Goal: Book appointment/travel/reservation

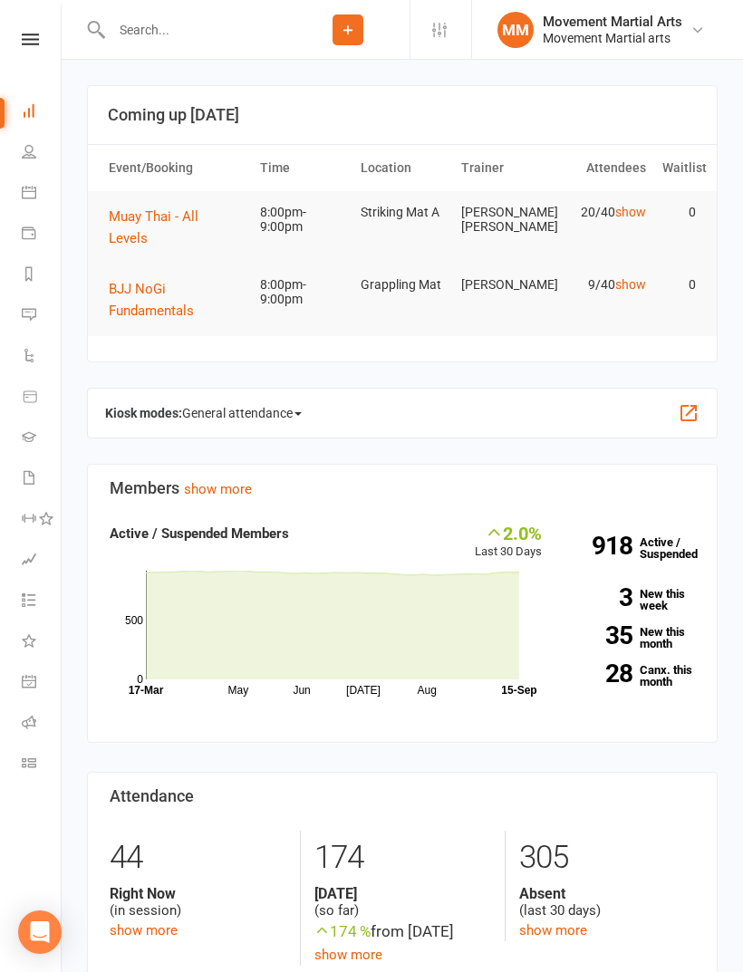
click at [169, 283] on button "BJJ NoGi Fundamentals" at bounding box center [176, 299] width 135 height 43
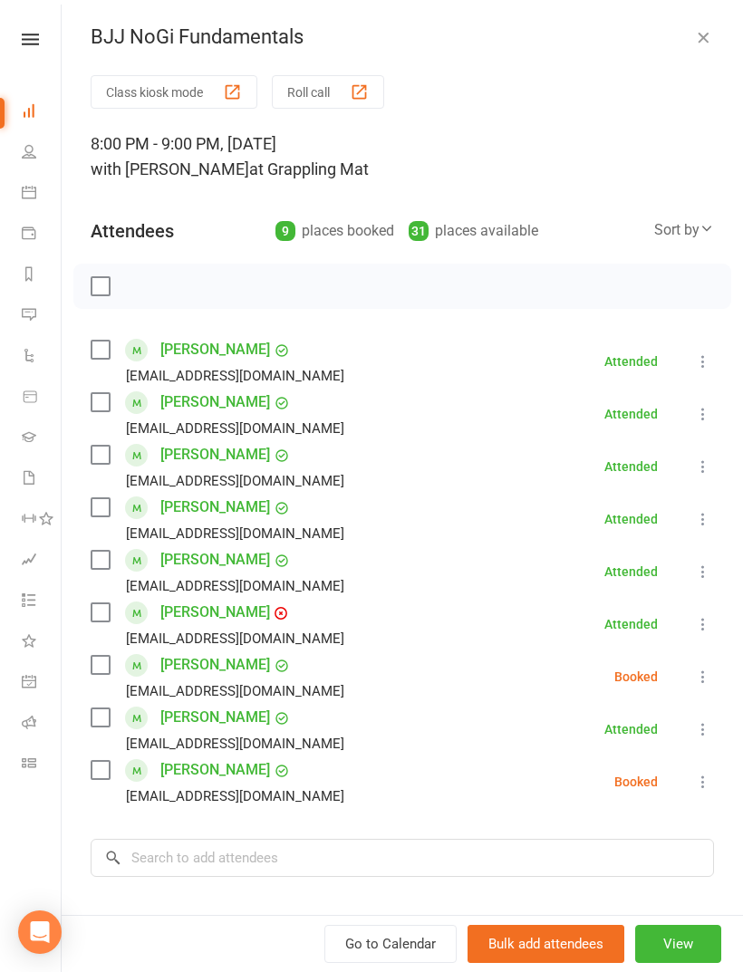
click at [108, 460] on label at bounding box center [100, 455] width 18 height 18
click at [99, 614] on label at bounding box center [100, 612] width 18 height 18
click at [92, 778] on label at bounding box center [100, 770] width 18 height 18
click at [94, 722] on label at bounding box center [100, 717] width 18 height 18
click at [101, 569] on label at bounding box center [100, 560] width 18 height 18
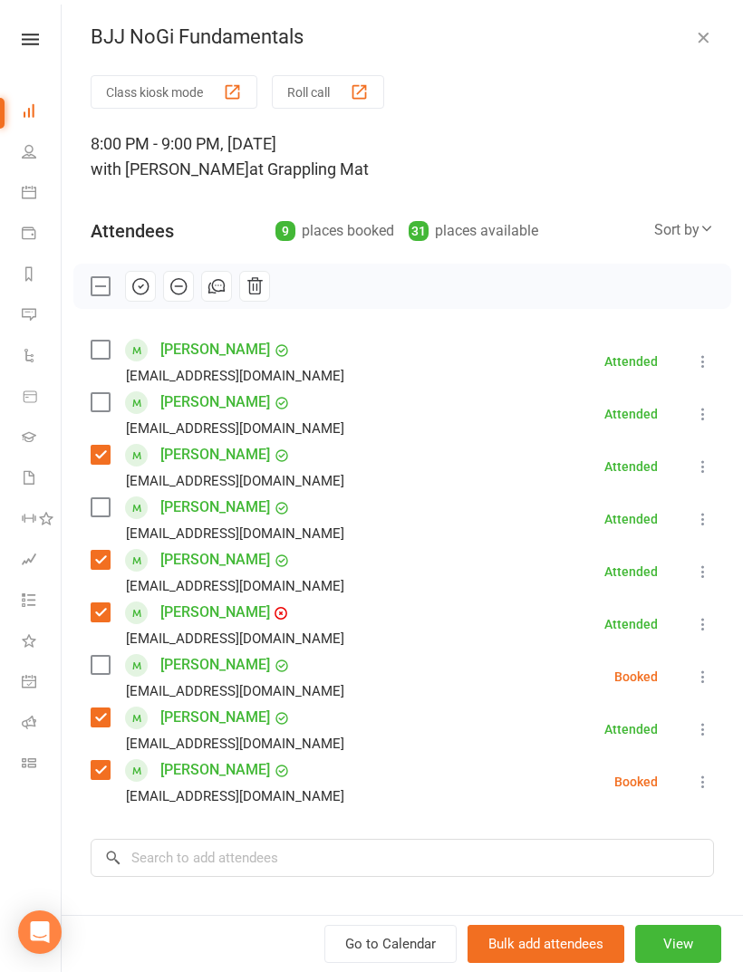
click at [95, 410] on label at bounding box center [100, 402] width 18 height 18
click at [103, 344] on label at bounding box center [100, 350] width 18 height 18
click at [101, 505] on label at bounding box center [100, 507] width 18 height 18
click at [103, 662] on label at bounding box center [100, 665] width 18 height 18
click at [304, 858] on input "search" at bounding box center [402, 858] width 623 height 38
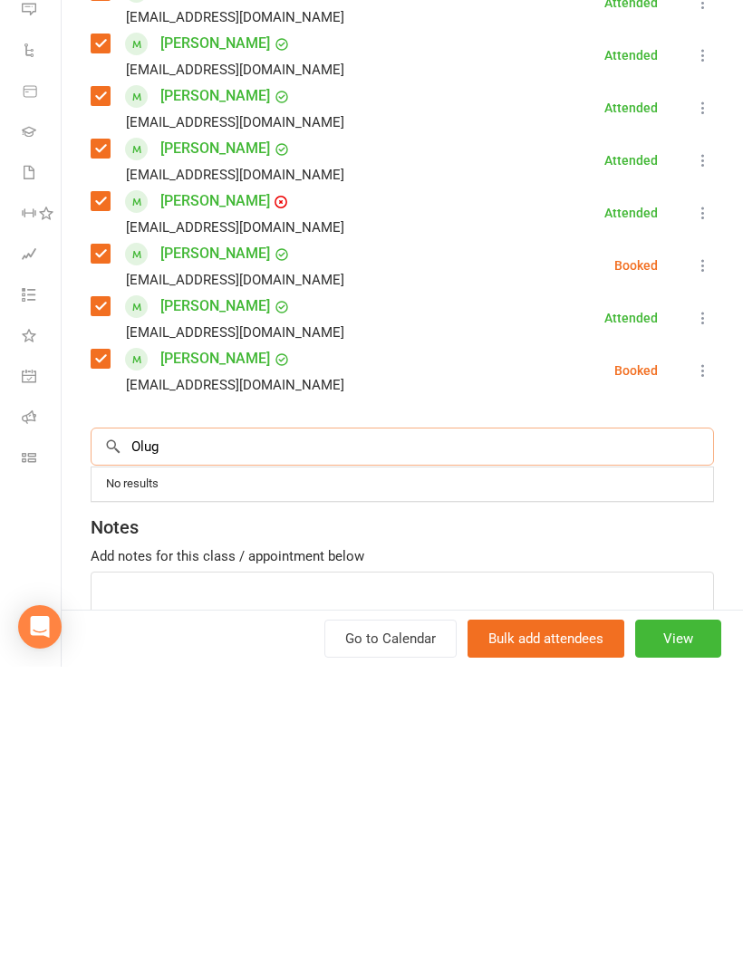
scroll to position [177, 0]
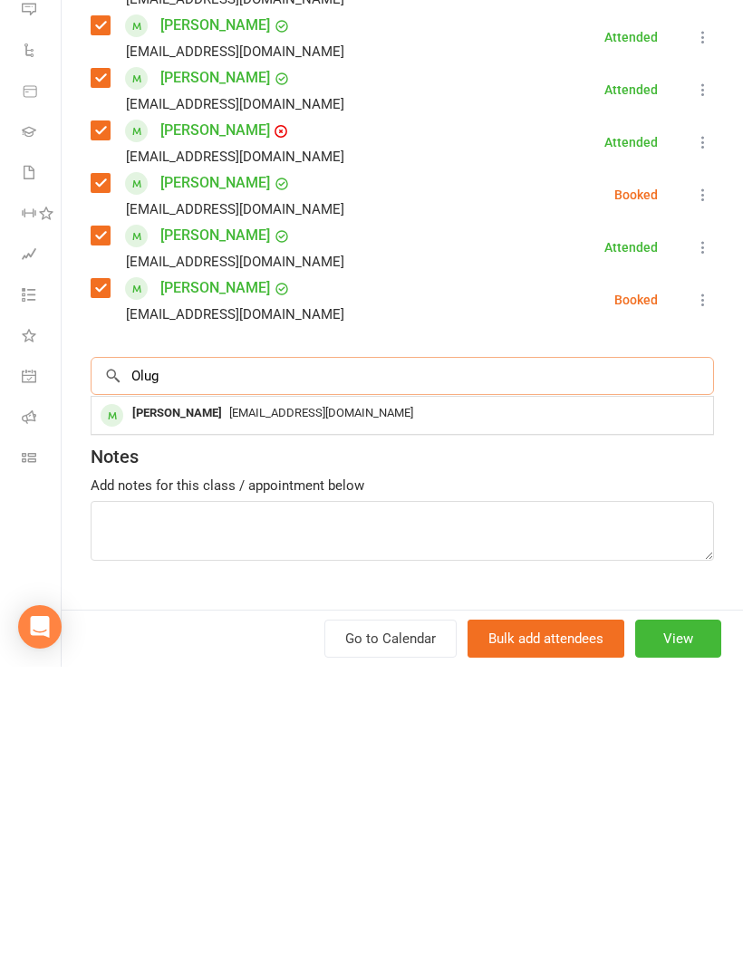
type input "Olug"
click at [377, 706] on div "[EMAIL_ADDRESS][DOMAIN_NAME]" at bounding box center [402, 719] width 607 height 26
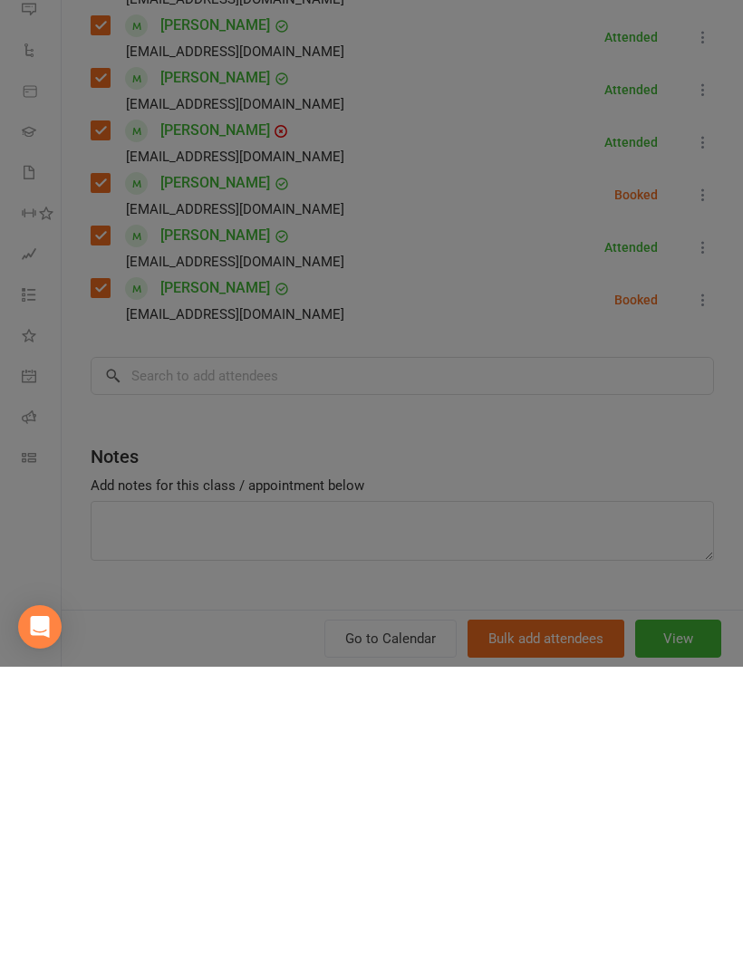
scroll to position [525, 0]
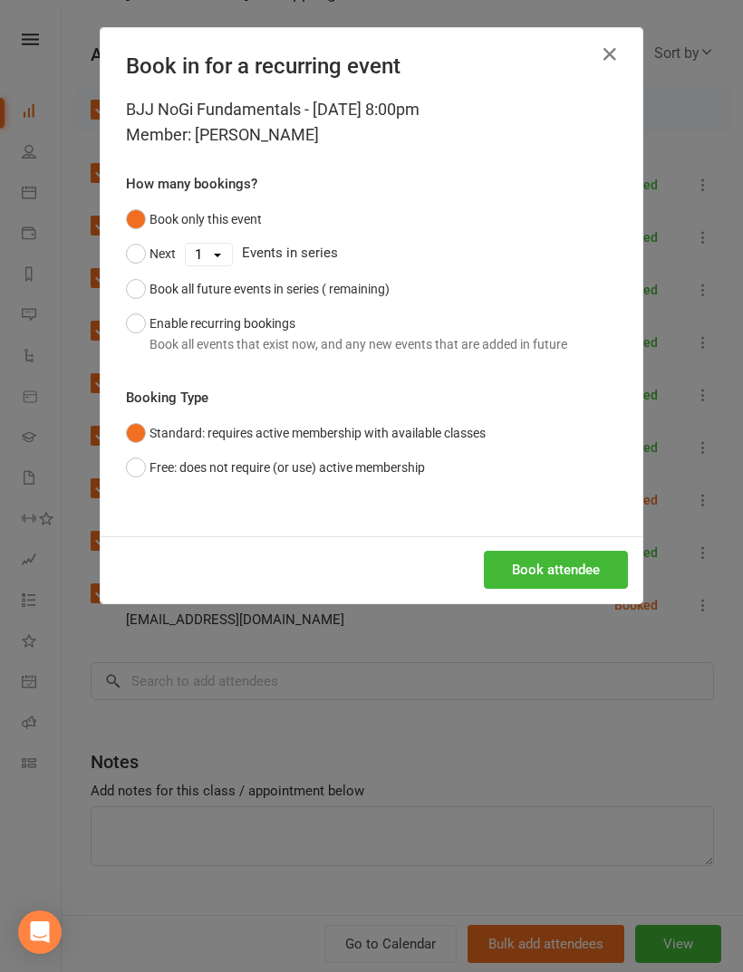
click at [599, 570] on button "Book attendee" at bounding box center [556, 570] width 144 height 38
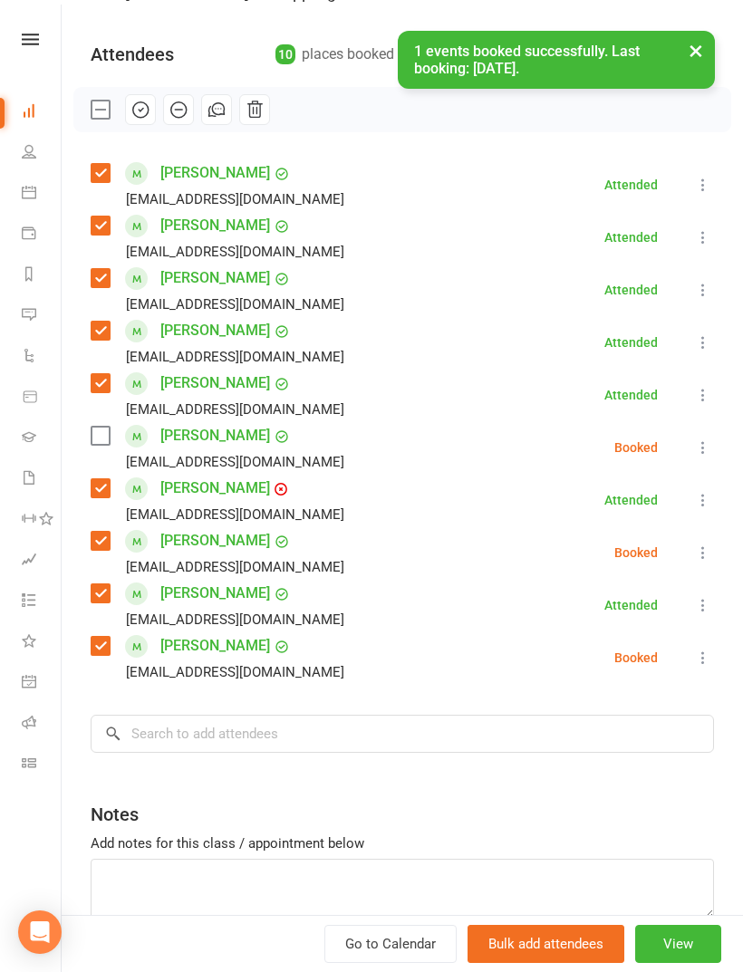
click at [95, 454] on div "[EMAIL_ADDRESS][DOMAIN_NAME]" at bounding box center [221, 462] width 261 height 24
click at [94, 452] on div "[EMAIL_ADDRESS][DOMAIN_NAME]" at bounding box center [221, 462] width 261 height 24
click at [101, 438] on label at bounding box center [100, 436] width 18 height 18
click at [138, 101] on icon "button" at bounding box center [140, 110] width 20 height 20
click at [705, 37] on button "×" at bounding box center [695, 50] width 33 height 39
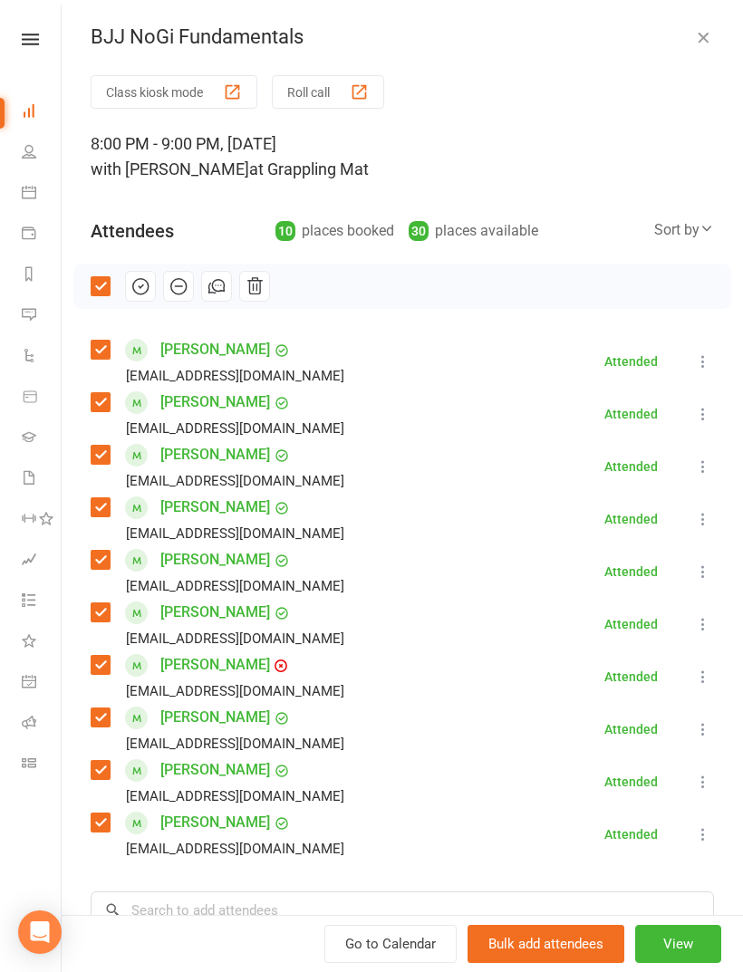
scroll to position [0, 0]
click at [713, 42] on button "button" at bounding box center [703, 37] width 22 height 22
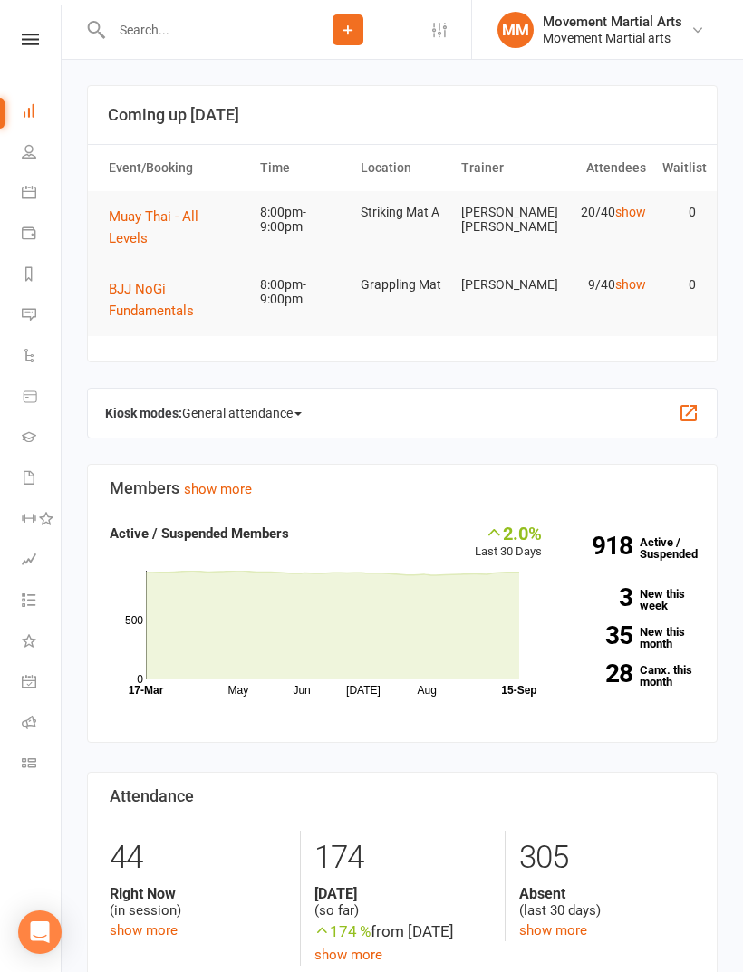
click at [198, 222] on span "Muay Thai - All Levels" at bounding box center [154, 227] width 90 height 38
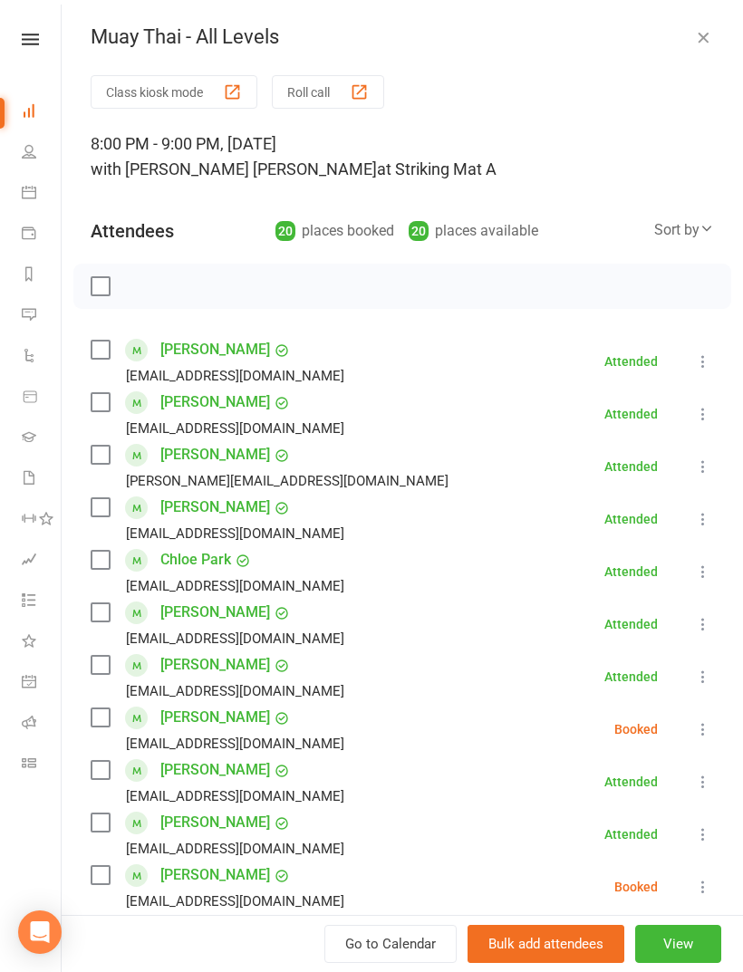
click at [101, 347] on label at bounding box center [100, 350] width 18 height 18
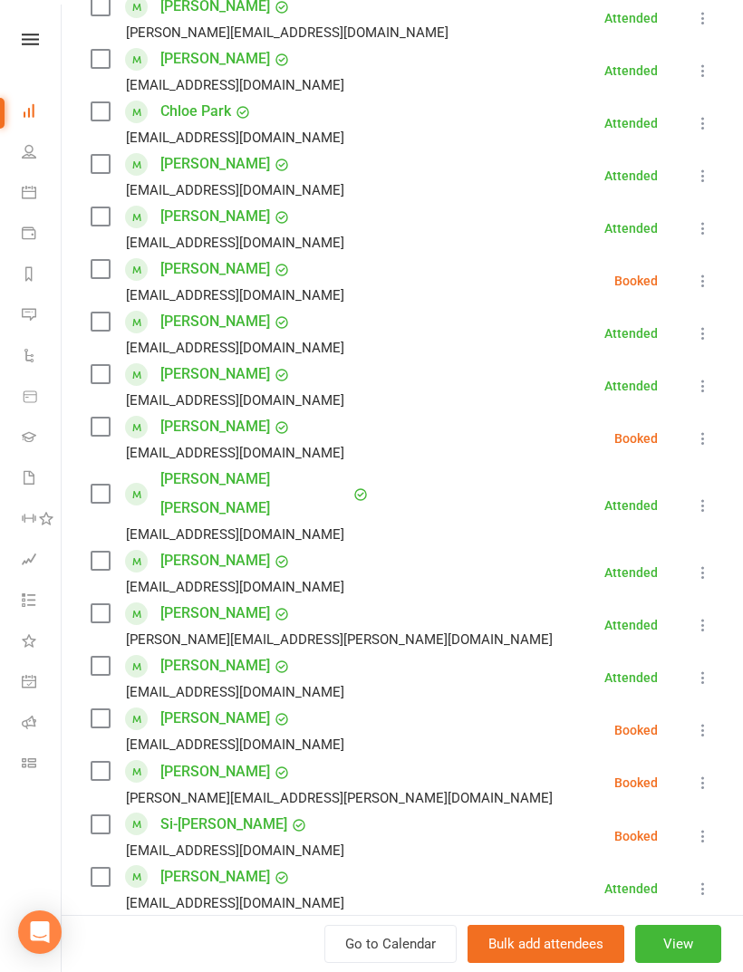
scroll to position [451, 0]
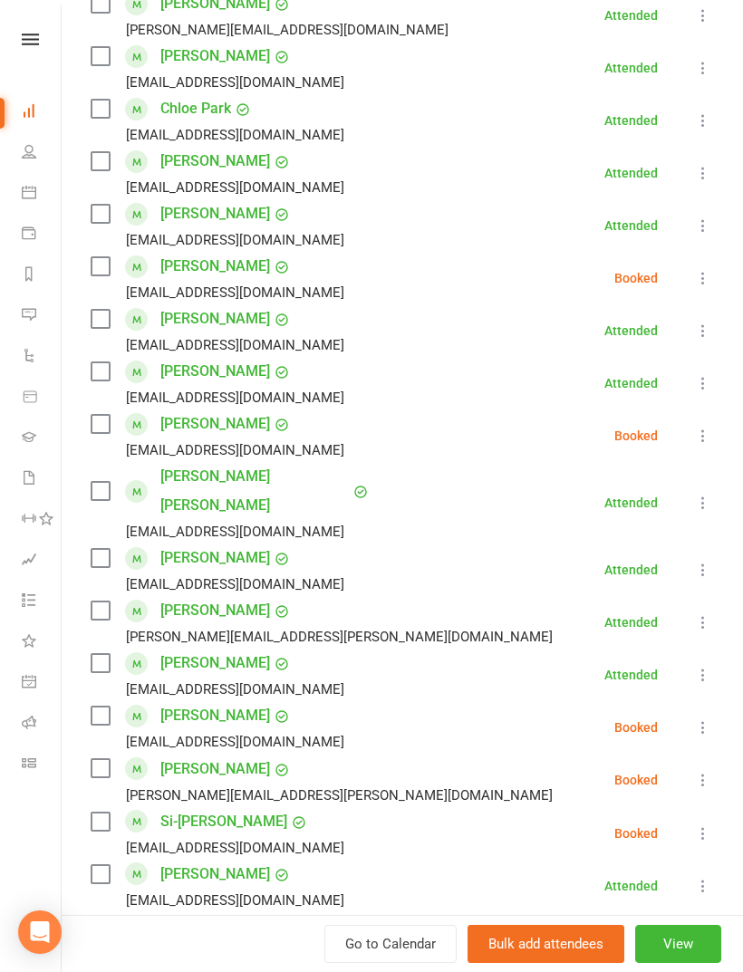
click at [109, 602] on label at bounding box center [100, 611] width 18 height 18
click at [109, 482] on label at bounding box center [100, 491] width 18 height 18
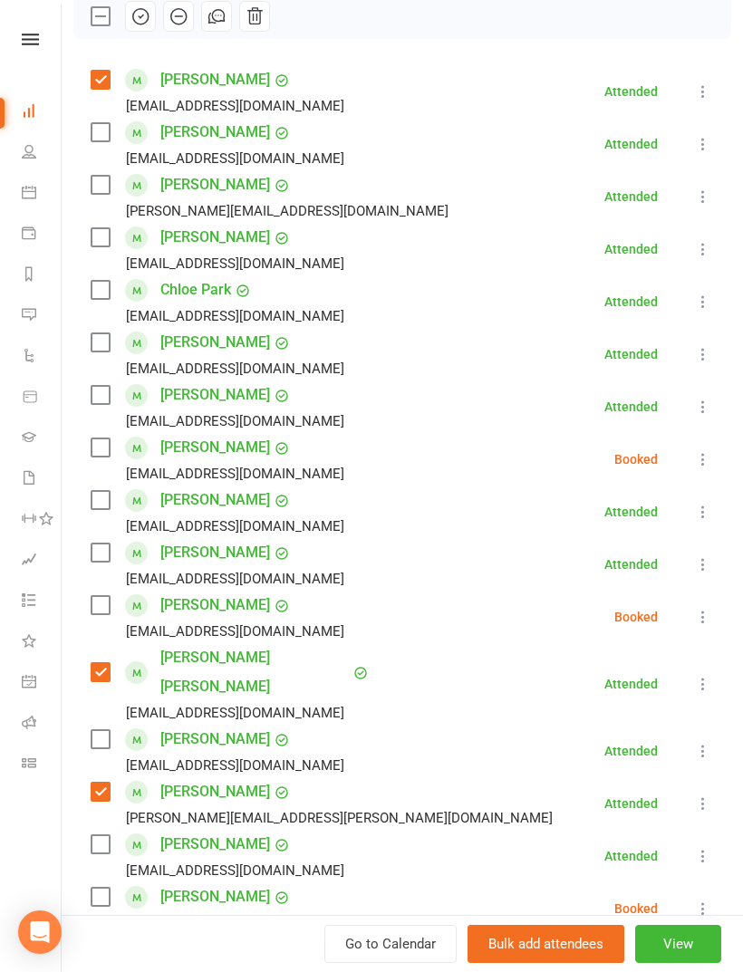
scroll to position [261, 0]
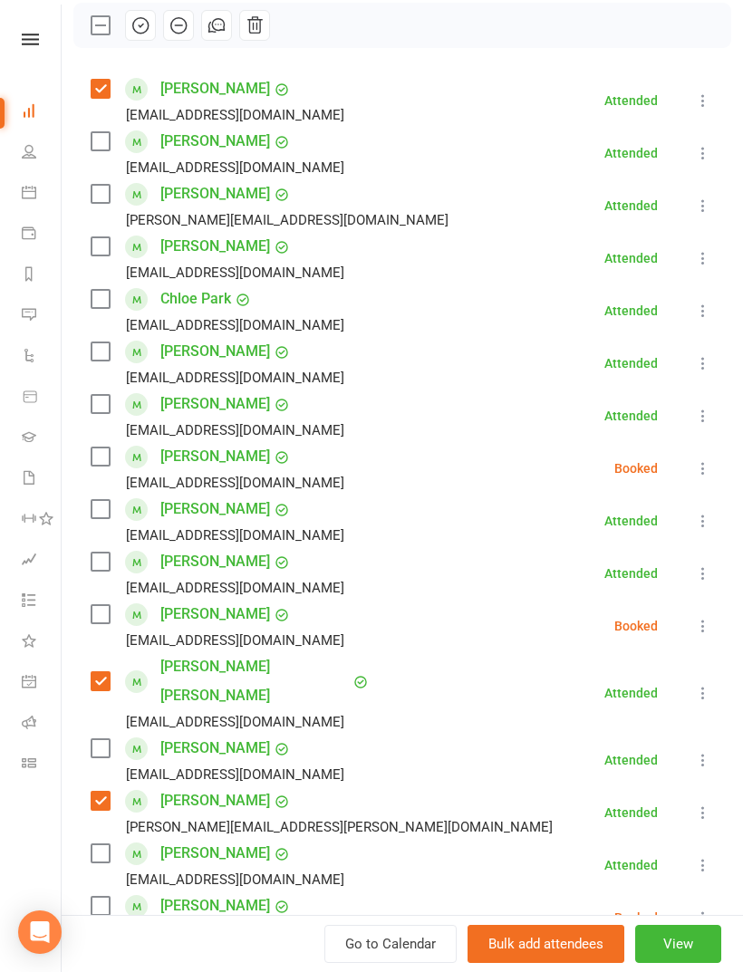
click at [91, 243] on label at bounding box center [100, 246] width 18 height 18
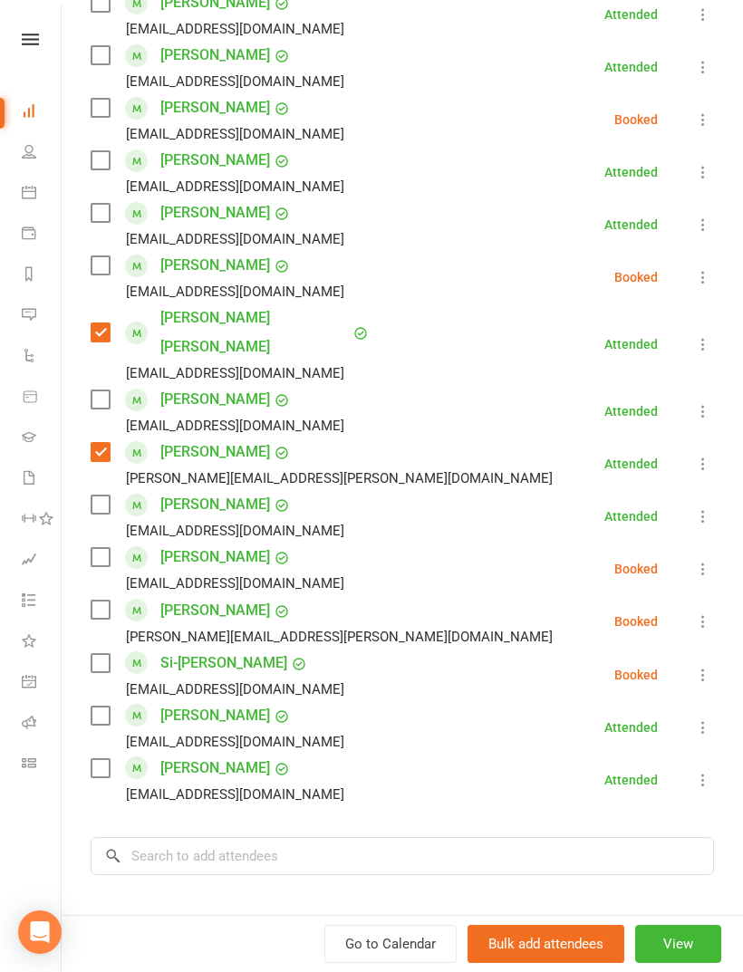
scroll to position [673, 0]
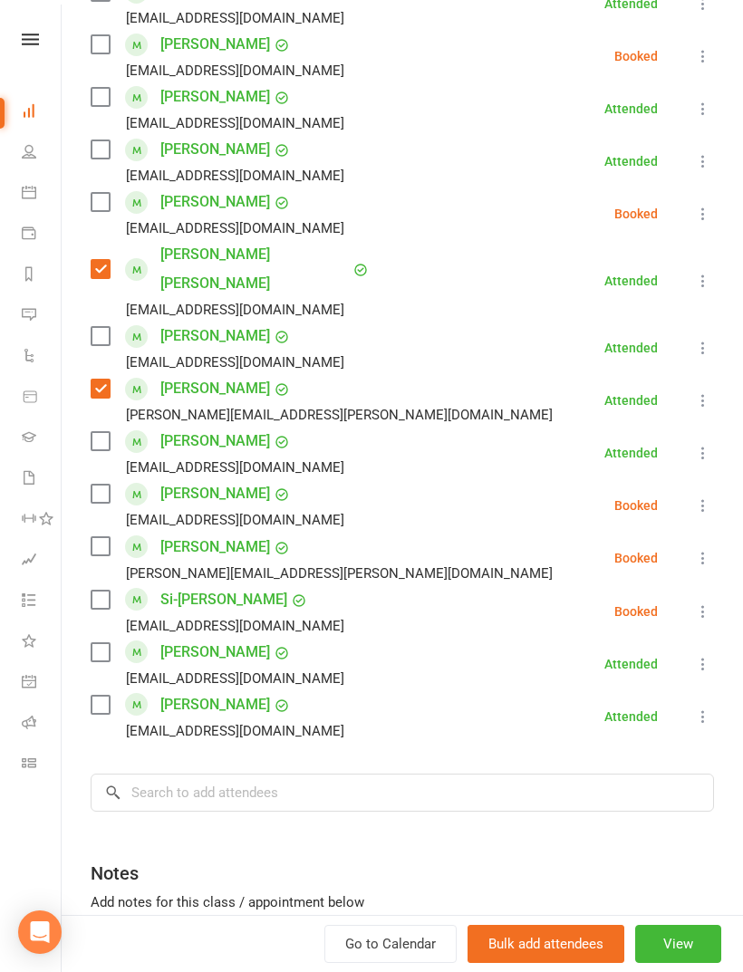
click at [93, 643] on label at bounding box center [100, 652] width 18 height 18
click at [287, 779] on input "search" at bounding box center [402, 793] width 623 height 38
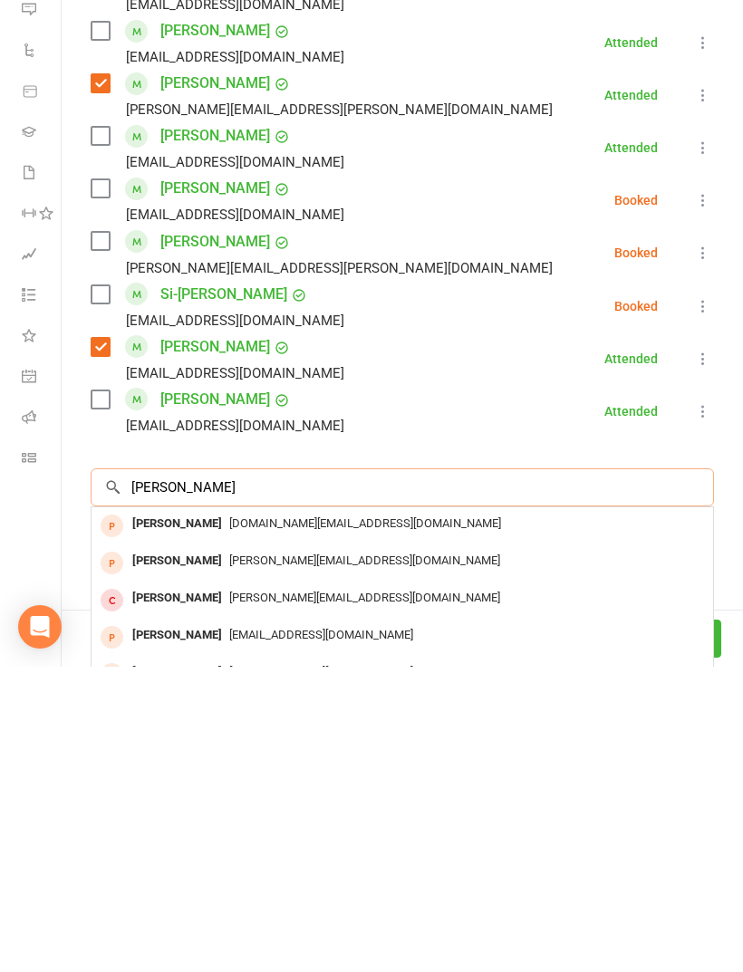
type input "[PERSON_NAME]"
click at [288, 822] on span "[DOMAIN_NAME][EMAIL_ADDRESS][DOMAIN_NAME]" at bounding box center [365, 829] width 272 height 14
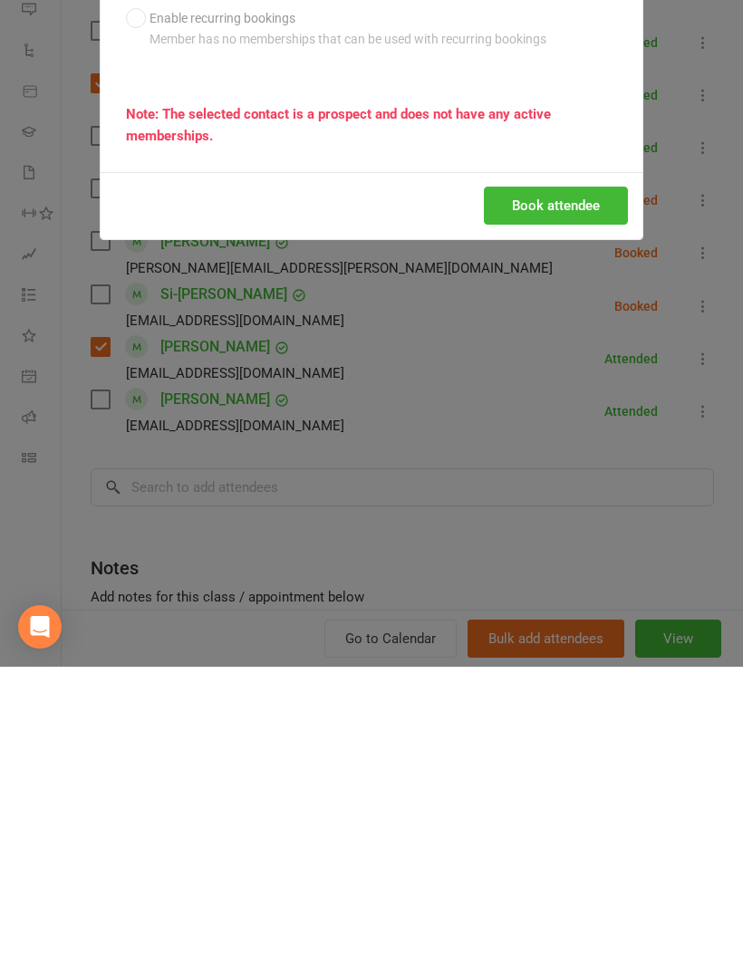
scroll to position [430, 0]
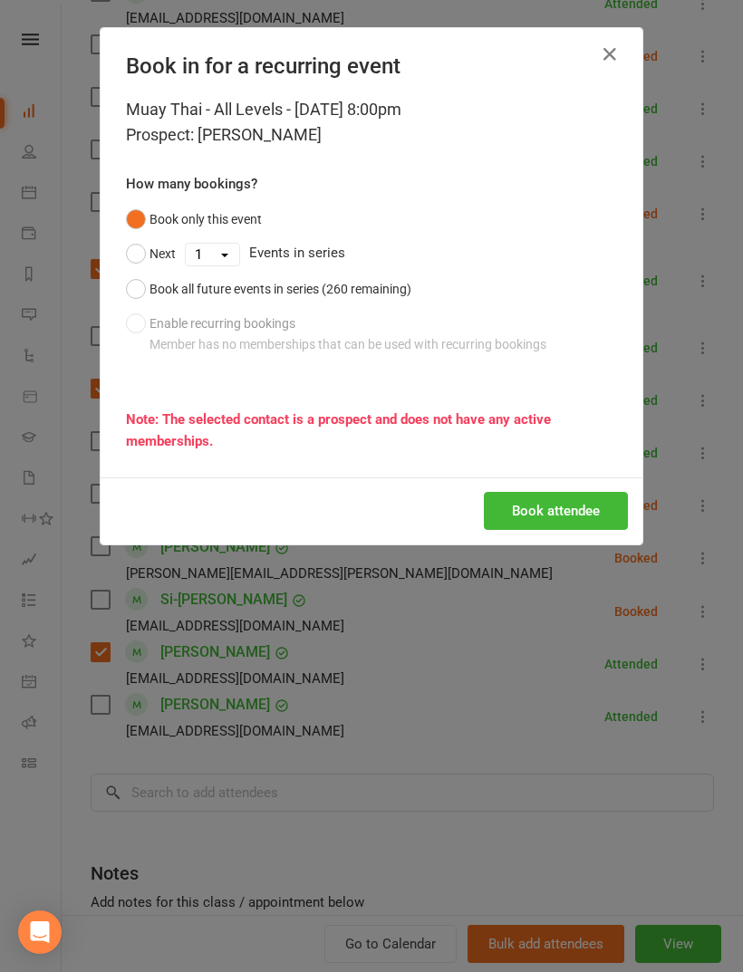
click at [594, 525] on button "Book attendee" at bounding box center [556, 511] width 144 height 38
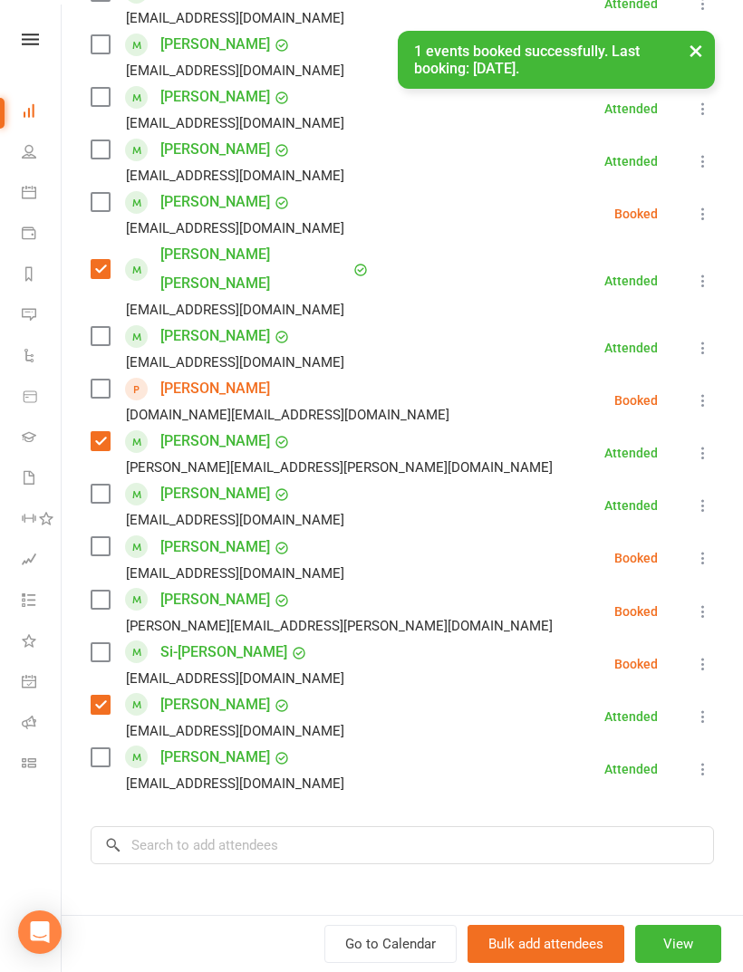
click at [108, 380] on label at bounding box center [100, 389] width 18 height 18
click at [327, 826] on input "search" at bounding box center [402, 845] width 623 height 38
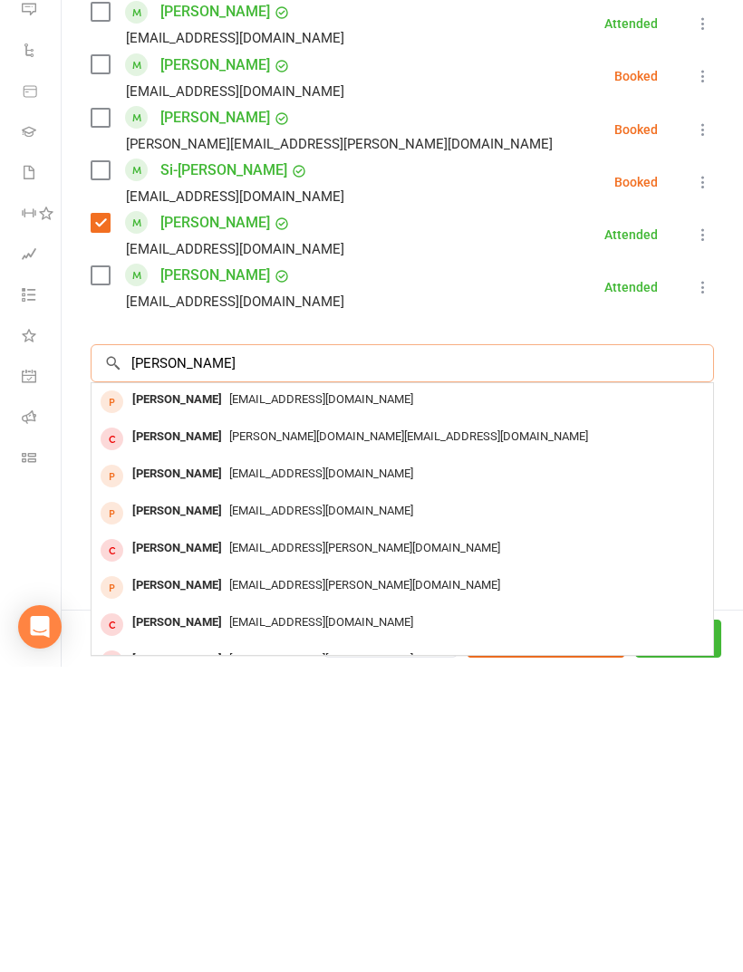
scroll to position [850, 0]
type input "[PERSON_NAME]"
click at [122, 726] on div "[PERSON_NAME] [PERSON_NAME][DOMAIN_NAME][EMAIL_ADDRESS][DOMAIN_NAME]" at bounding box center [402, 744] width 621 height 37
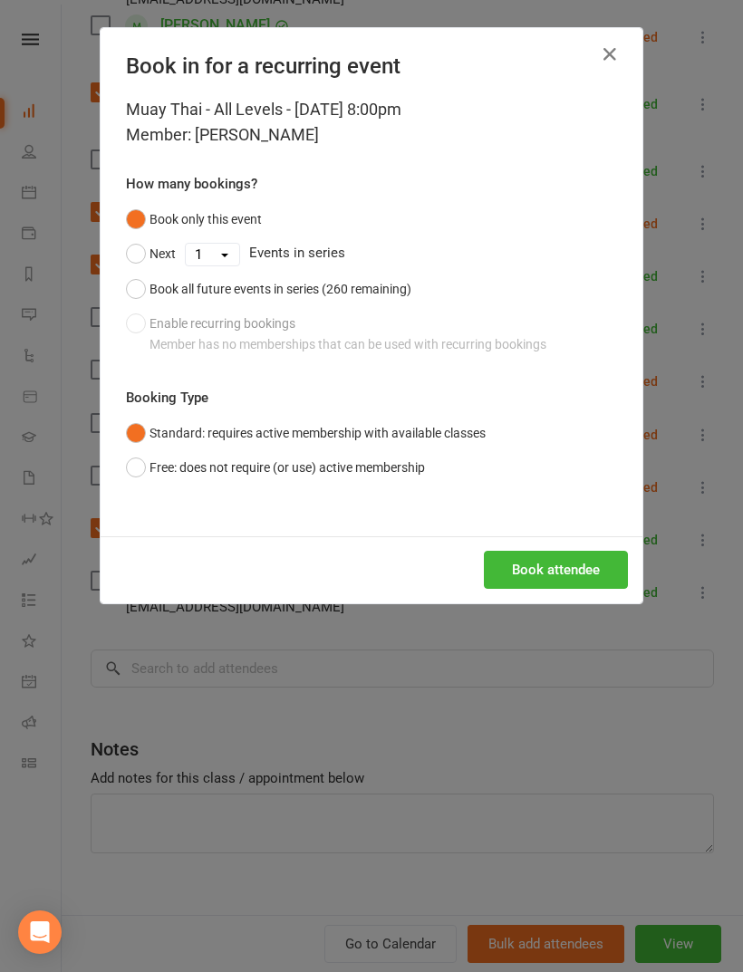
click at [611, 61] on icon "button" at bounding box center [610, 54] width 22 height 22
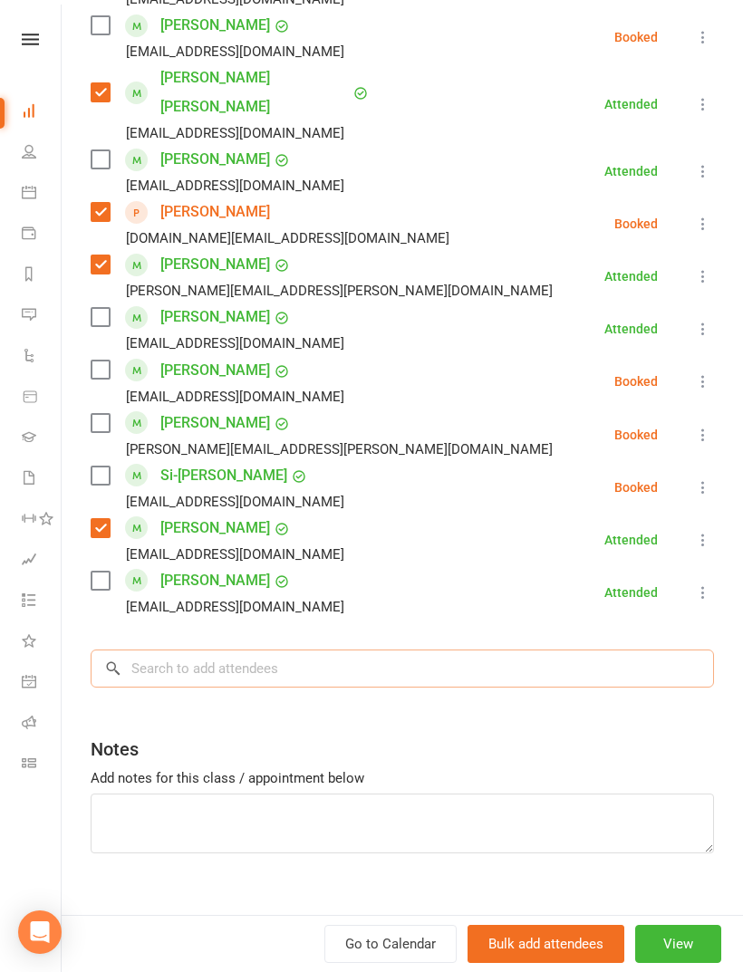
click at [353, 656] on input "search" at bounding box center [402, 669] width 623 height 38
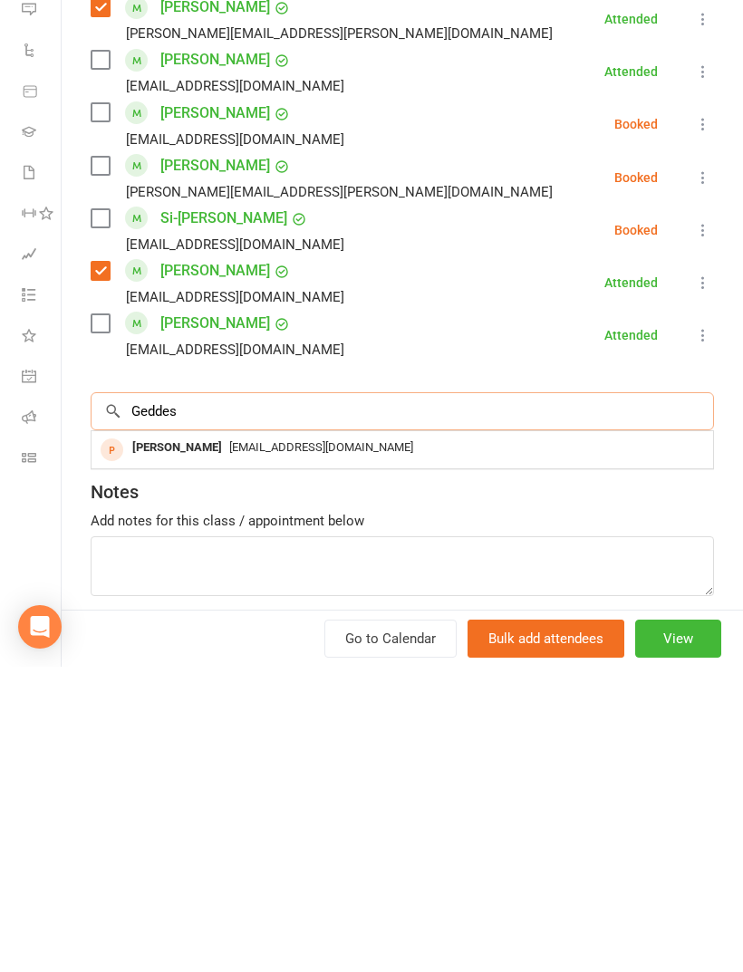
scroll to position [792, 0]
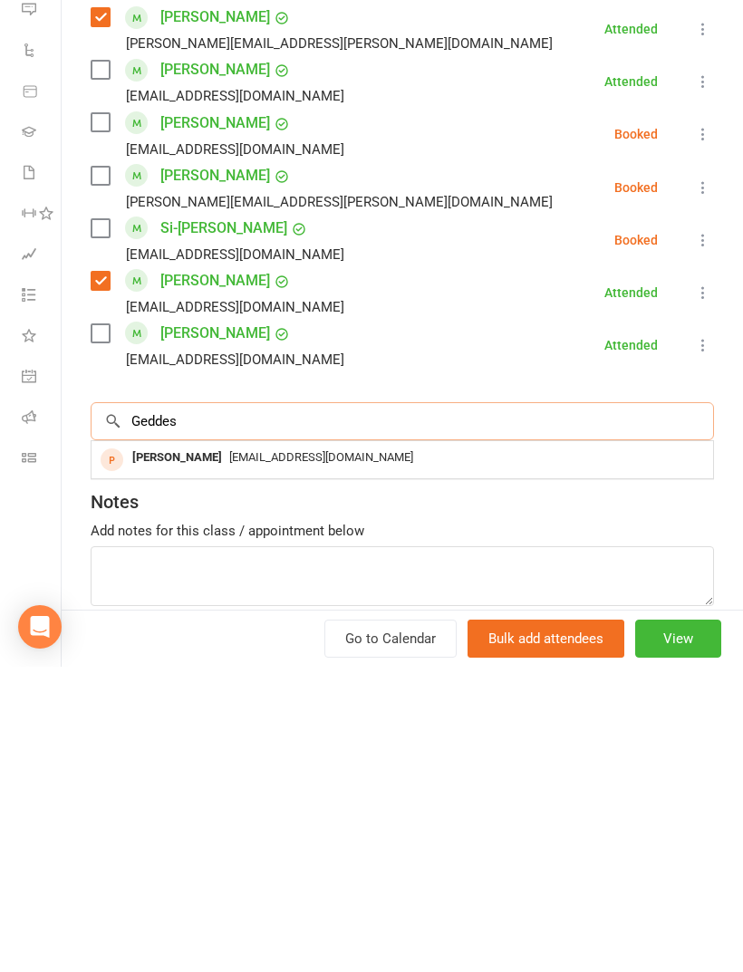
type input "Geddes"
click at [221, 750] on div "[EMAIL_ADDRESS][DOMAIN_NAME]" at bounding box center [402, 763] width 607 height 26
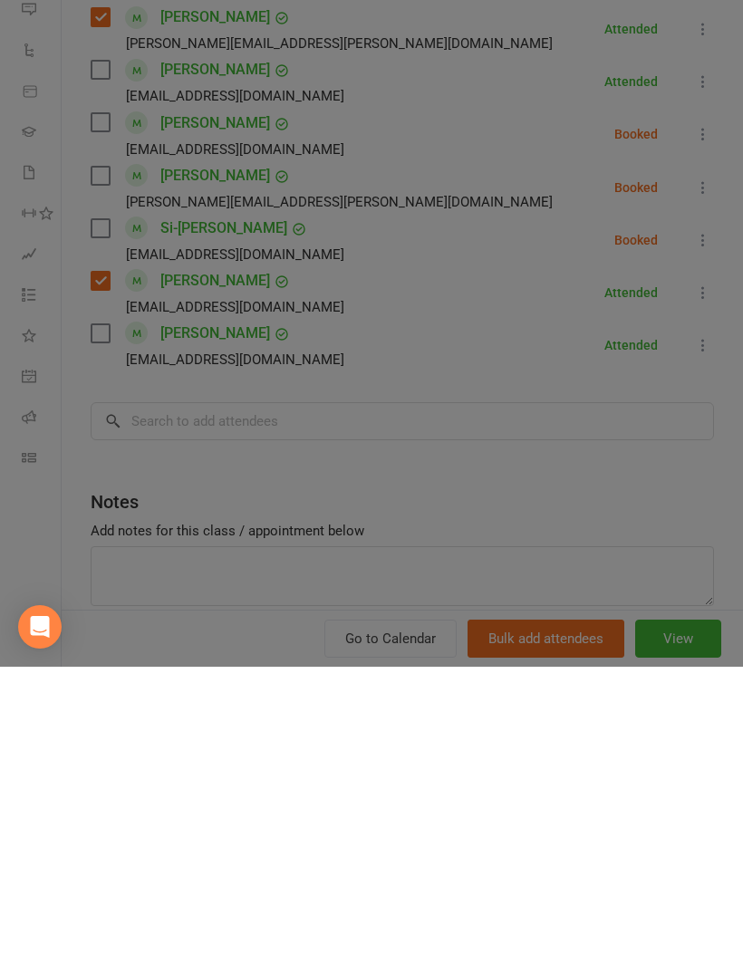
scroll to position [1272, 0]
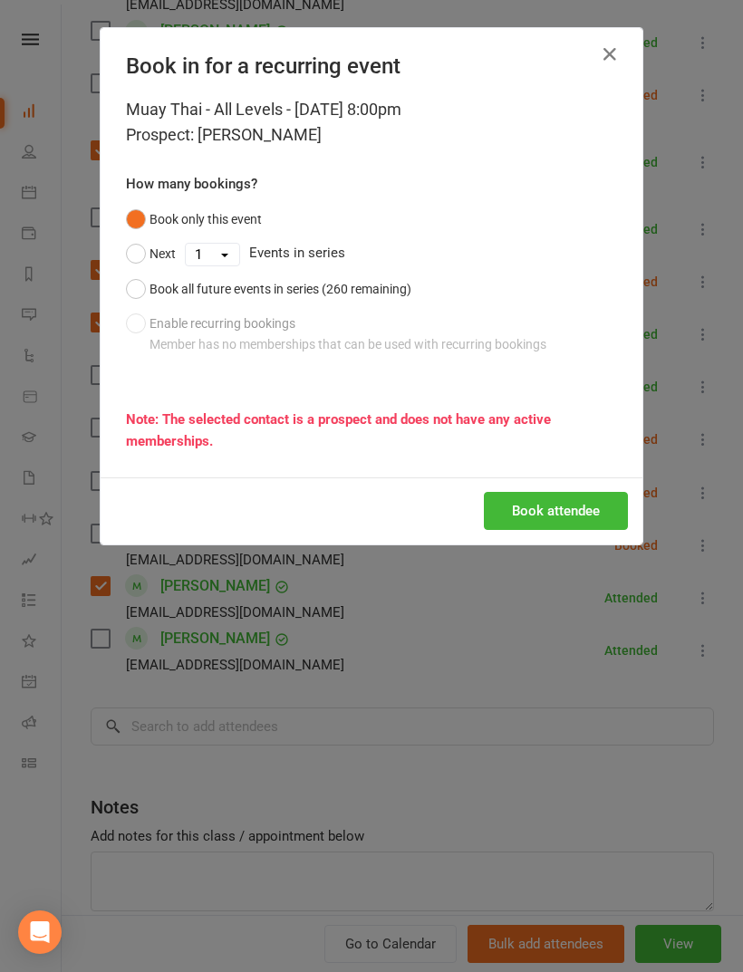
click at [564, 511] on button "Book attendee" at bounding box center [556, 511] width 144 height 38
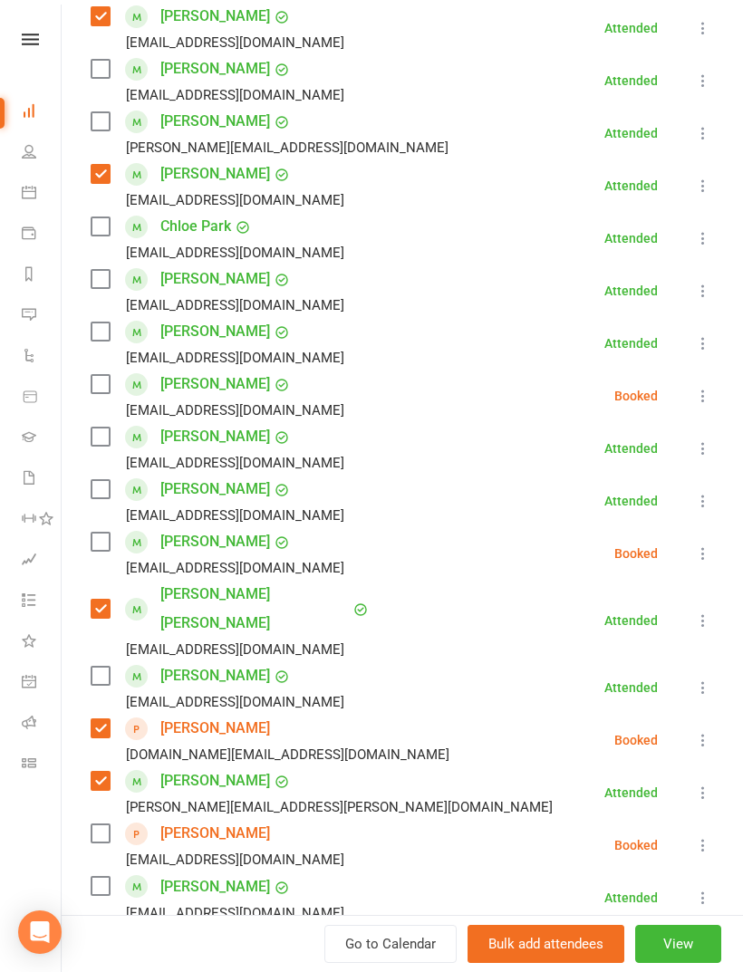
scroll to position [135, 0]
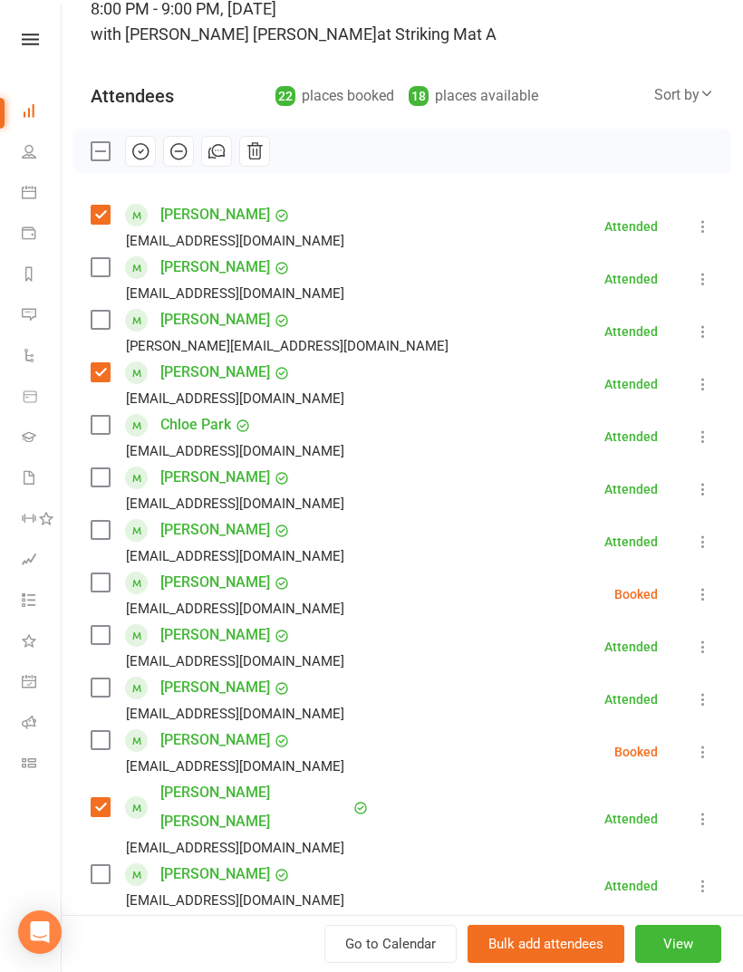
click at [99, 539] on label at bounding box center [100, 530] width 18 height 18
click at [105, 319] on label at bounding box center [100, 320] width 18 height 18
click at [108, 627] on label at bounding box center [100, 635] width 18 height 18
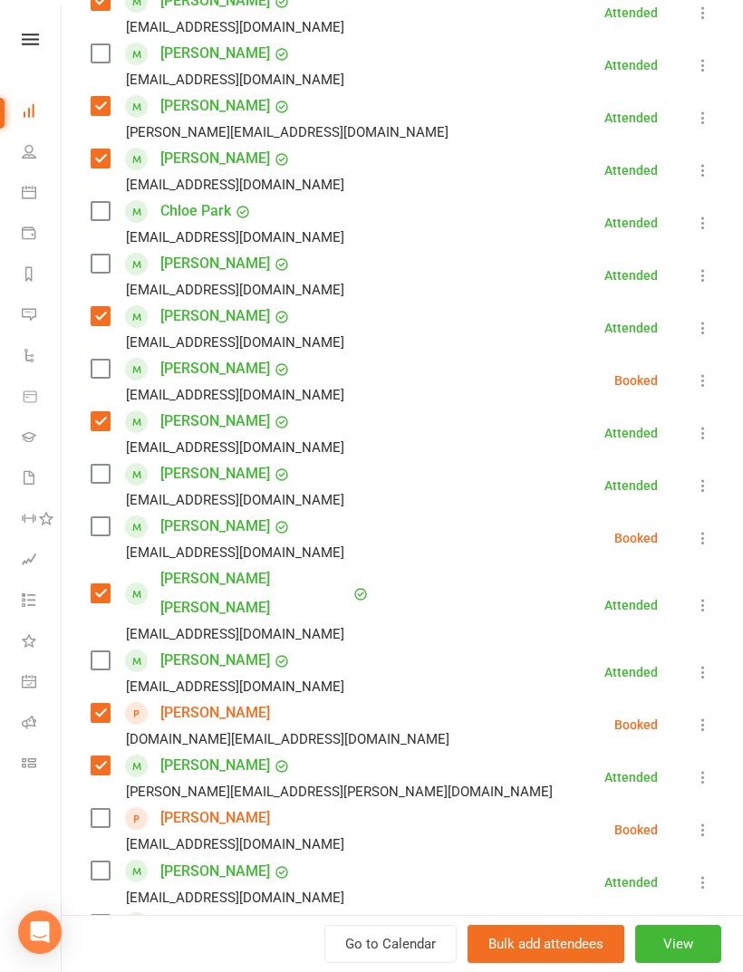
scroll to position [372, 0]
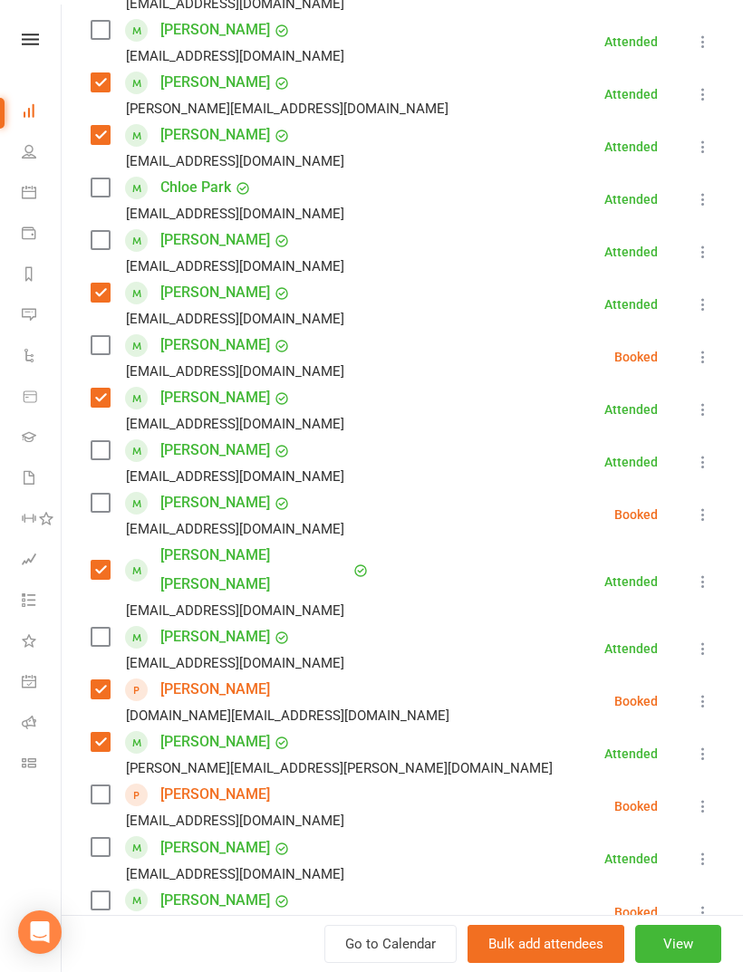
click at [107, 628] on label at bounding box center [100, 637] width 18 height 18
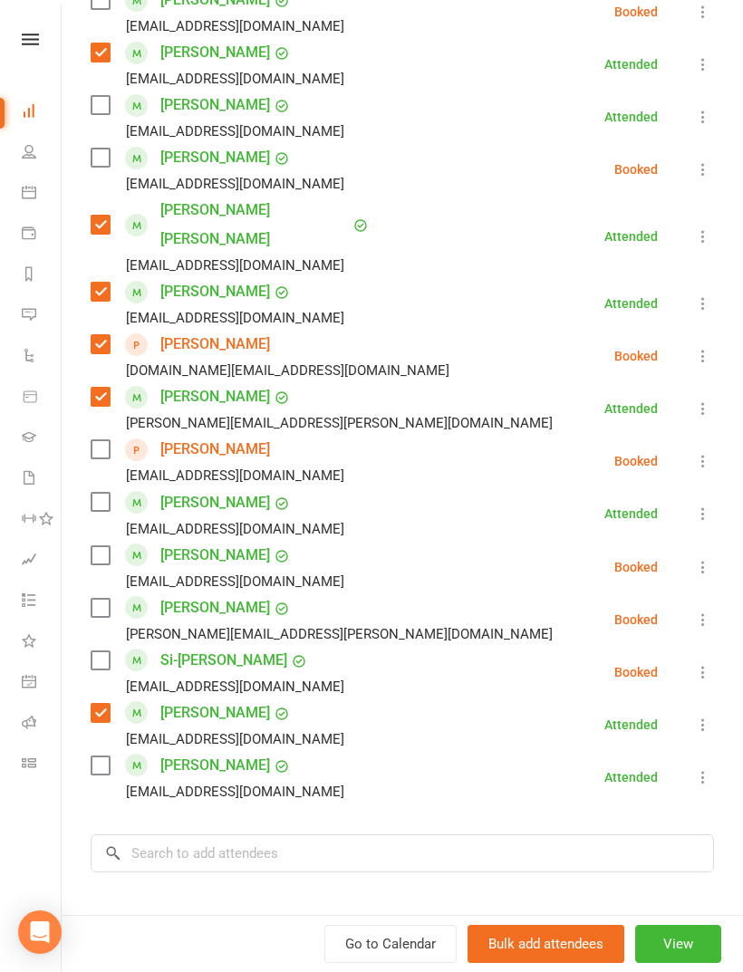
scroll to position [739, 0]
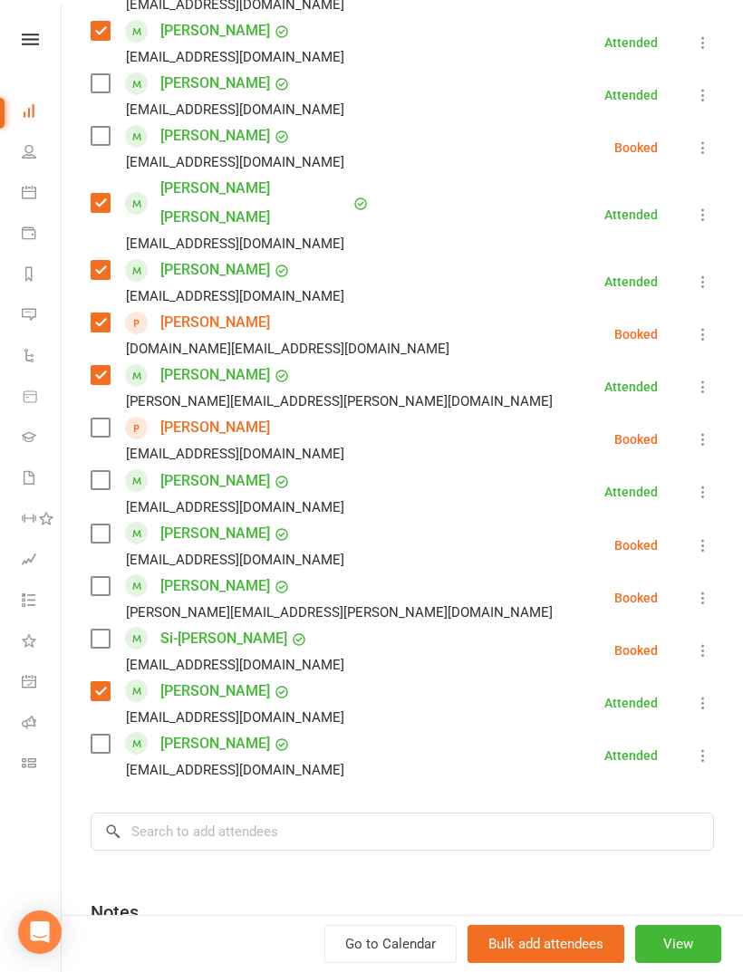
click at [92, 729] on div "[PERSON_NAME] [EMAIL_ADDRESS][DOMAIN_NAME]" at bounding box center [221, 755] width 261 height 53
click at [102, 735] on label at bounding box center [100, 744] width 18 height 18
click at [109, 471] on label at bounding box center [100, 480] width 18 height 18
click at [96, 630] on label at bounding box center [100, 639] width 18 height 18
click at [281, 813] on input "search" at bounding box center [402, 832] width 623 height 38
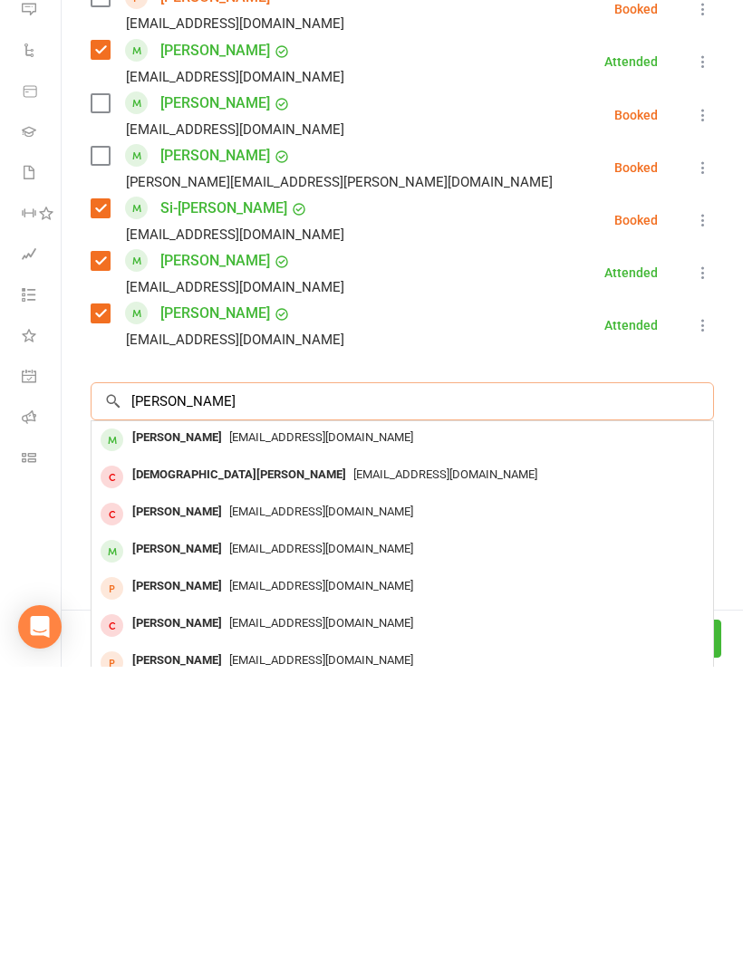
scroll to position [865, 0]
type input "[PERSON_NAME]"
click at [253, 735] on span "[EMAIL_ADDRESS][DOMAIN_NAME]" at bounding box center [321, 742] width 184 height 14
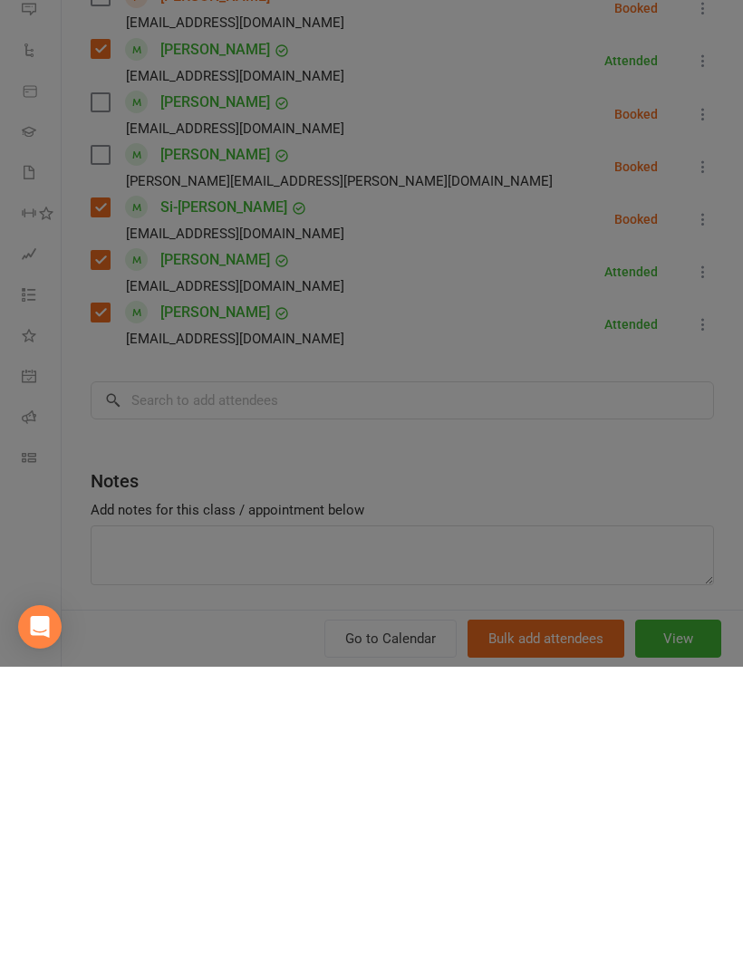
scroll to position [857, 0]
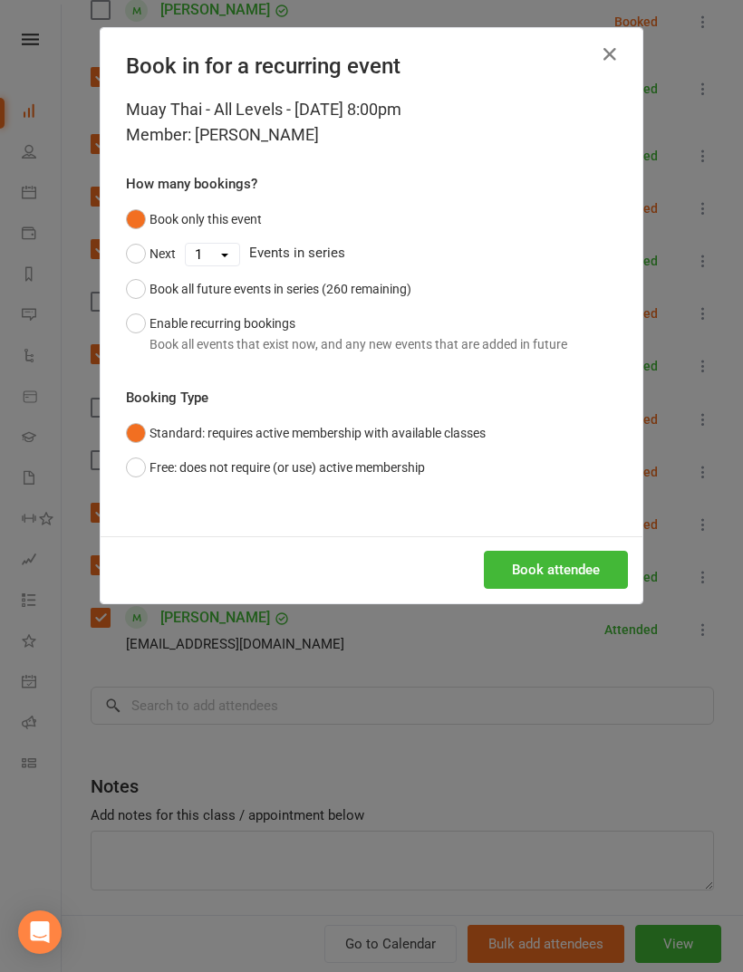
click at [567, 555] on button "Book attendee" at bounding box center [556, 570] width 144 height 38
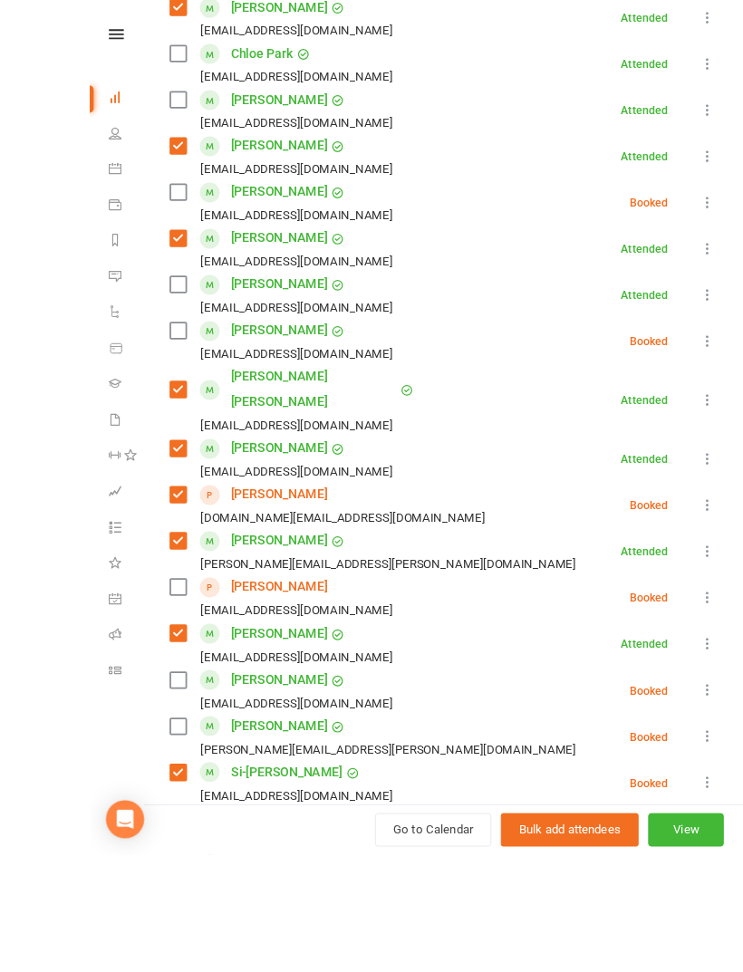
scroll to position [775, 0]
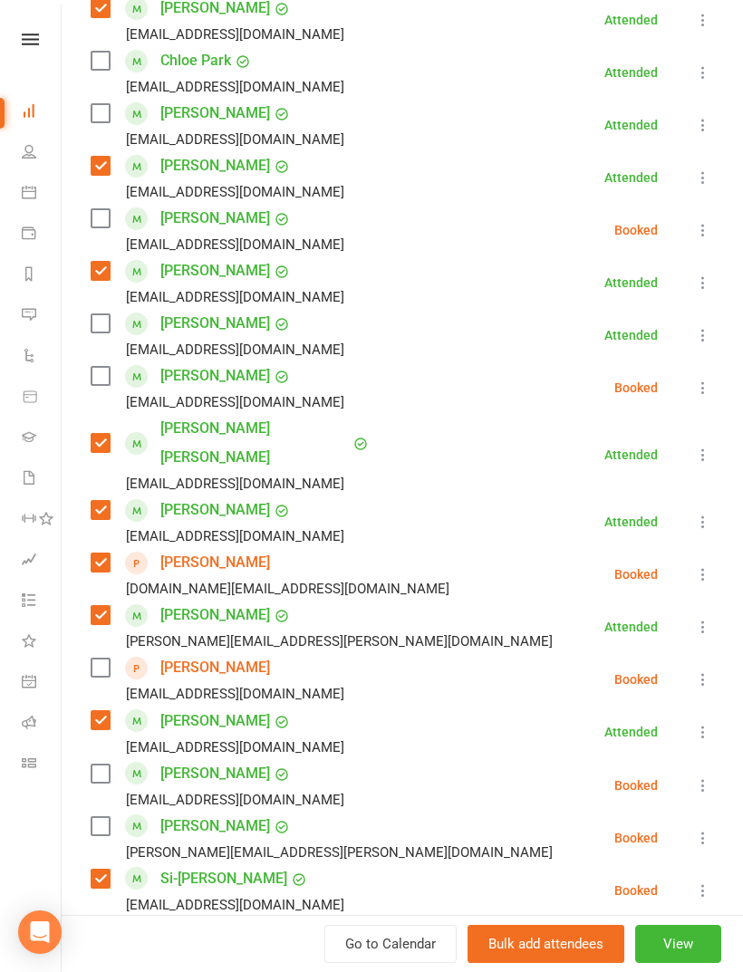
click at [101, 971] on label at bounding box center [100, 984] width 18 height 18
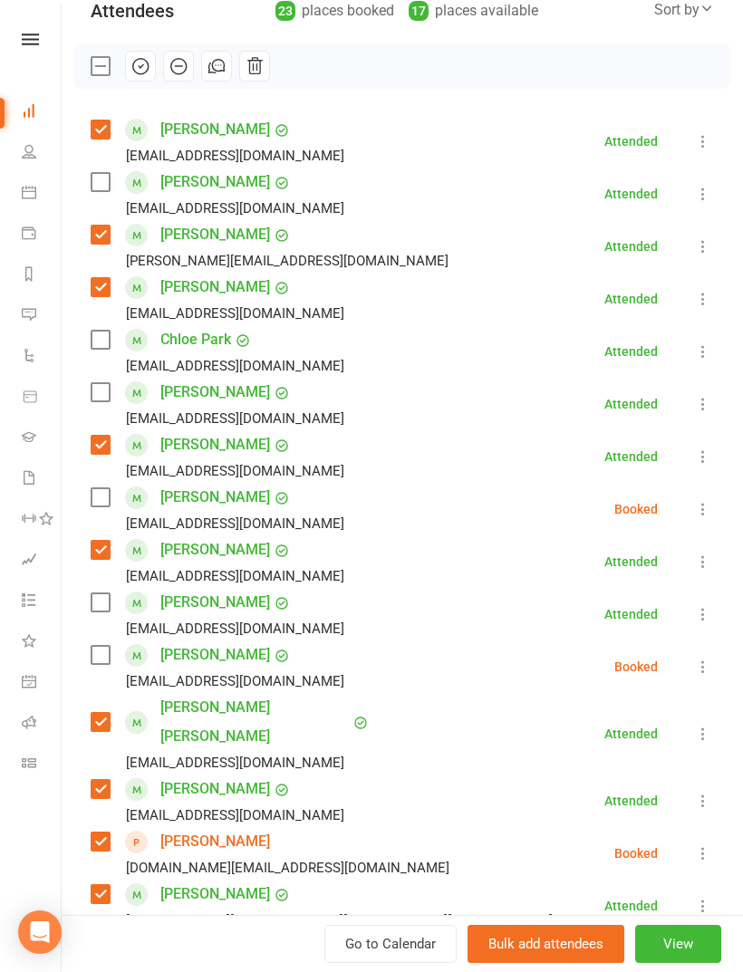
scroll to position [156, 0]
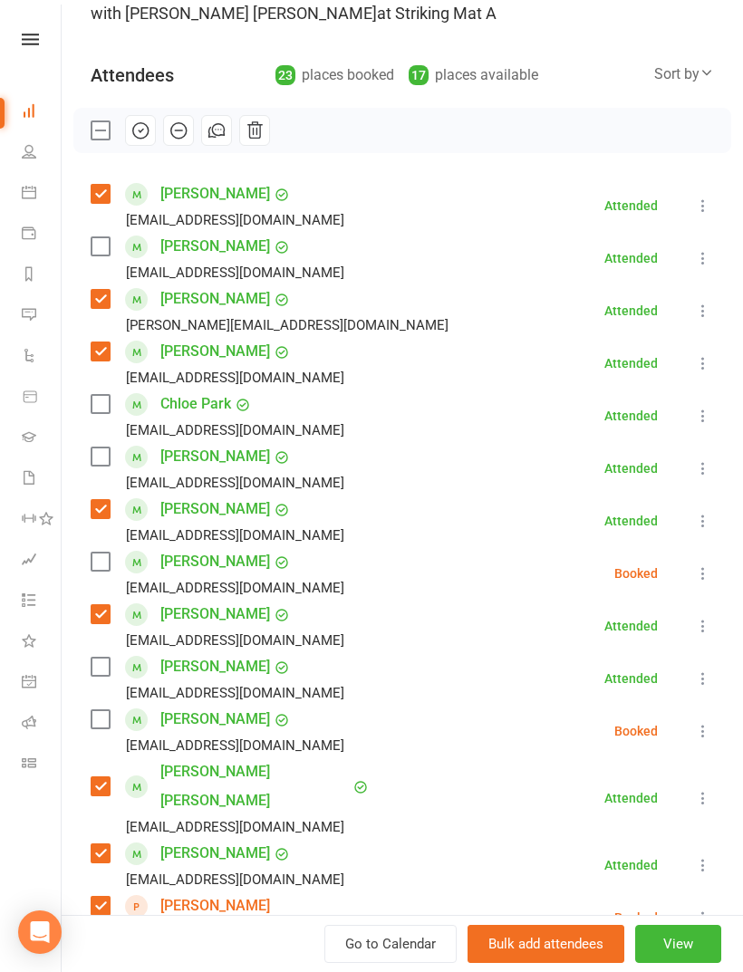
click at [100, 409] on label at bounding box center [100, 404] width 18 height 18
click at [101, 255] on label at bounding box center [100, 246] width 18 height 18
click at [116, 452] on div "[PERSON_NAME] [EMAIL_ADDRESS][DOMAIN_NAME]" at bounding box center [221, 468] width 261 height 53
click at [93, 466] on label at bounding box center [100, 457] width 18 height 18
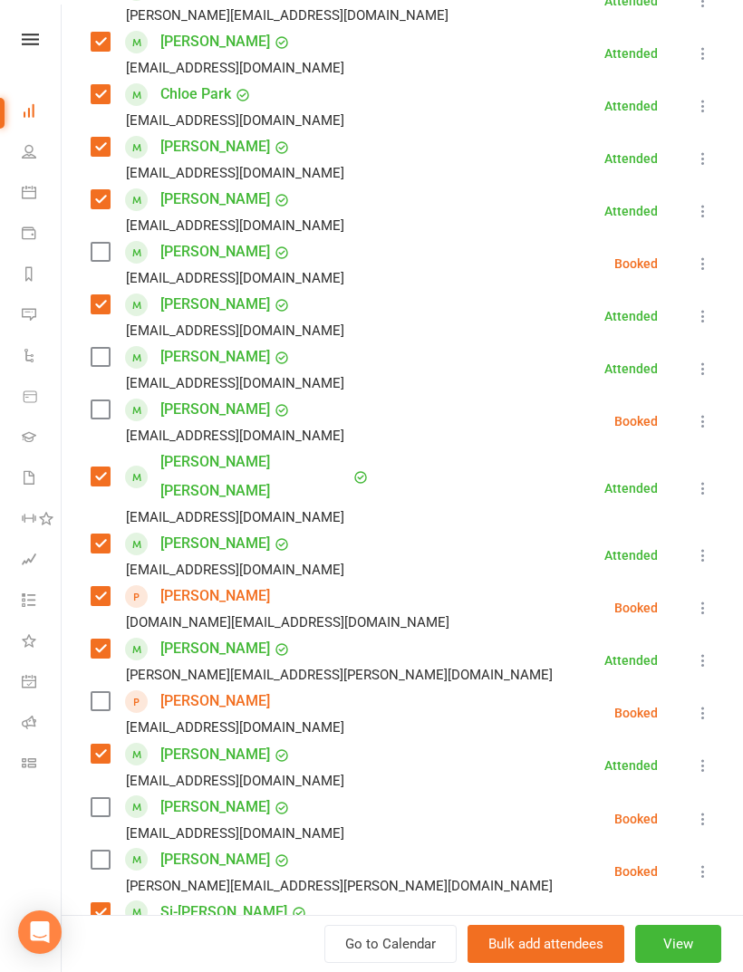
scroll to position [806, 0]
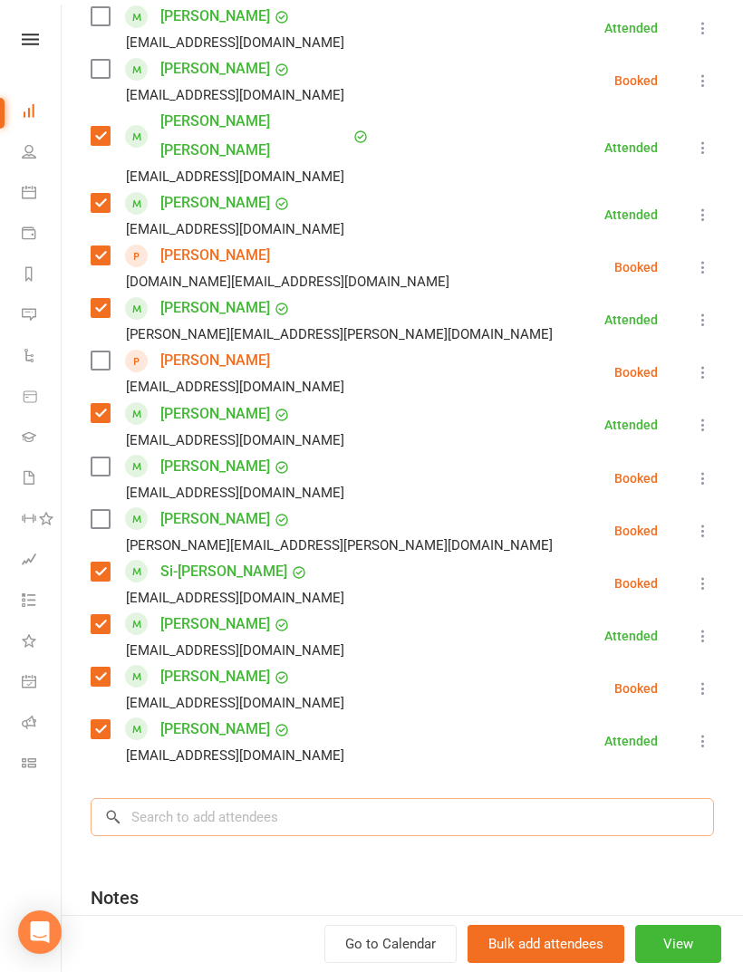
click at [286, 800] on input "search" at bounding box center [402, 817] width 623 height 38
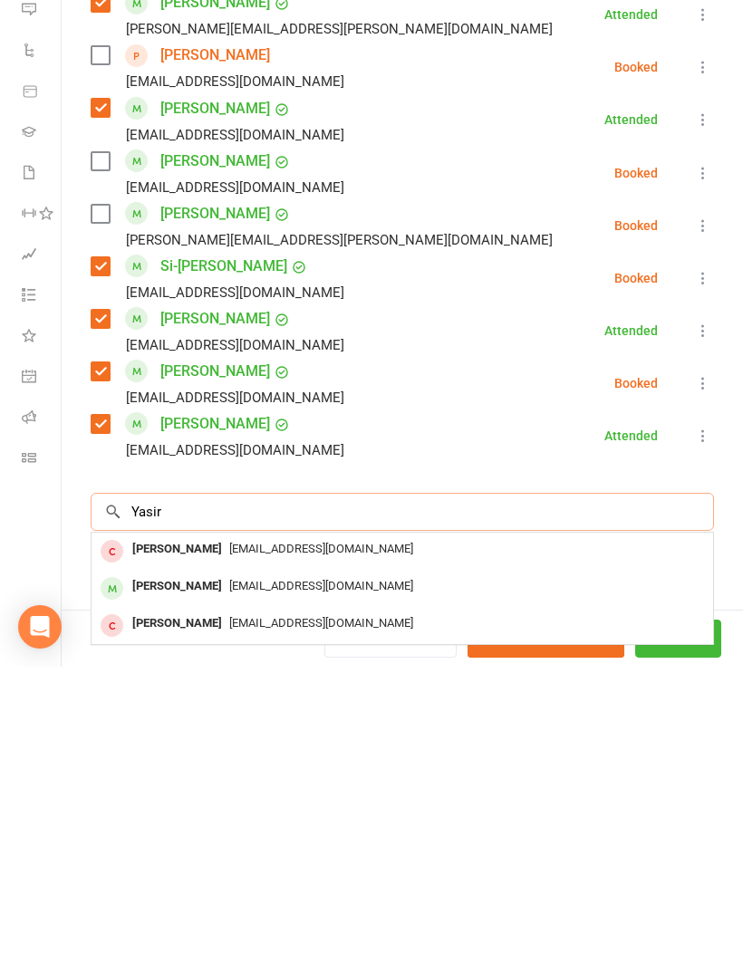
type input "Yasir"
click at [235, 879] on div "[EMAIL_ADDRESS][DOMAIN_NAME]" at bounding box center [402, 892] width 607 height 26
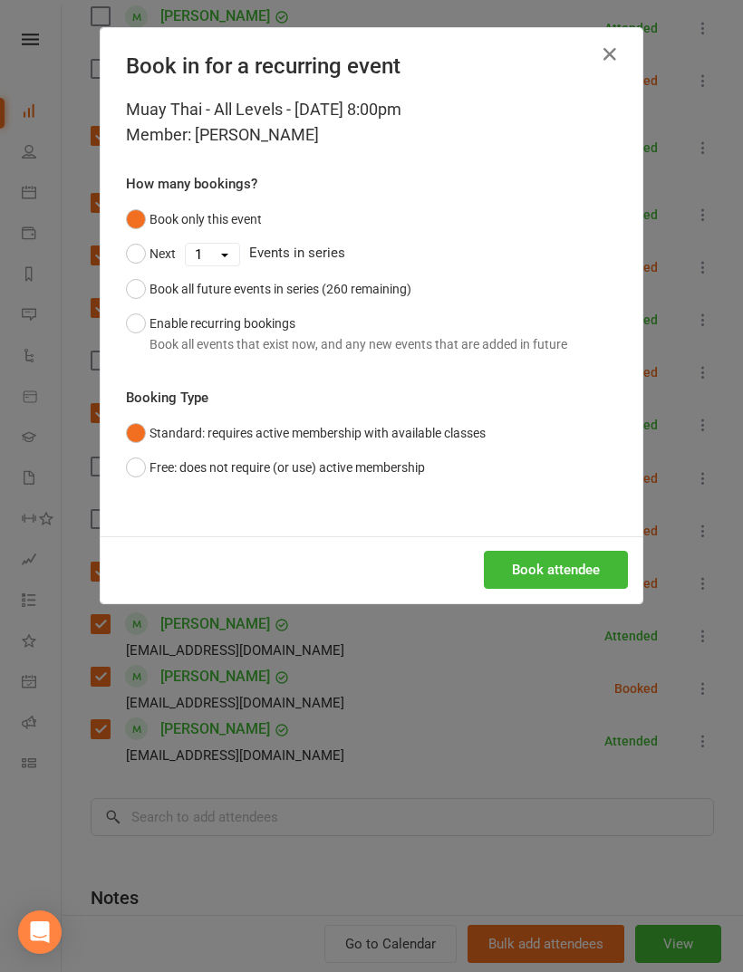
click at [571, 582] on button "Book attendee" at bounding box center [556, 570] width 144 height 38
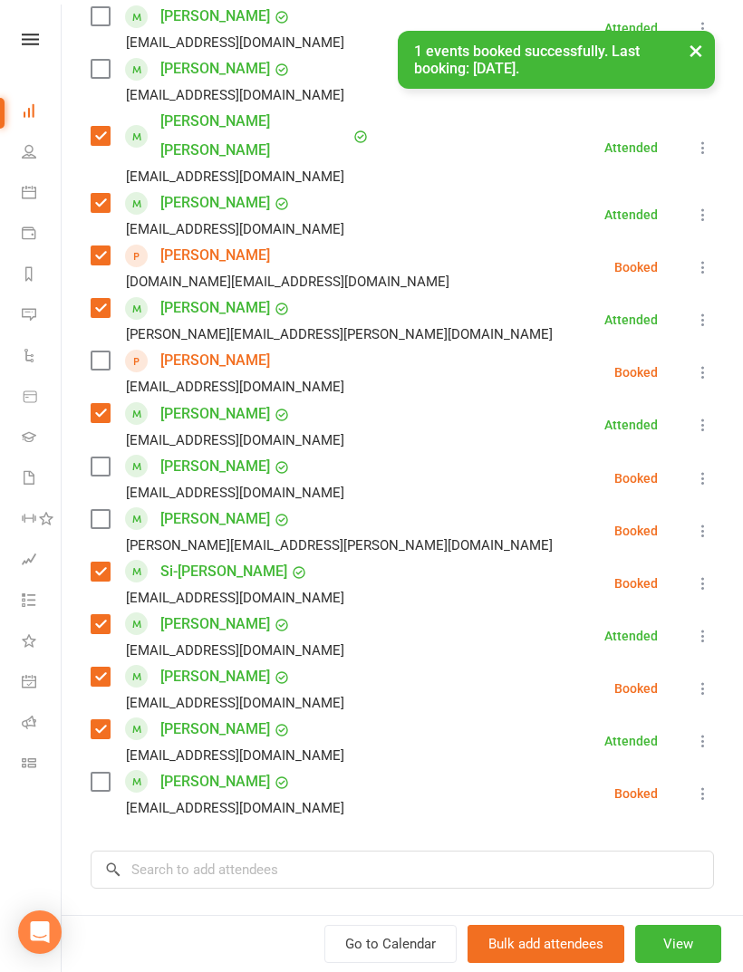
click at [103, 773] on label at bounding box center [100, 782] width 18 height 18
click at [95, 352] on label at bounding box center [100, 361] width 18 height 18
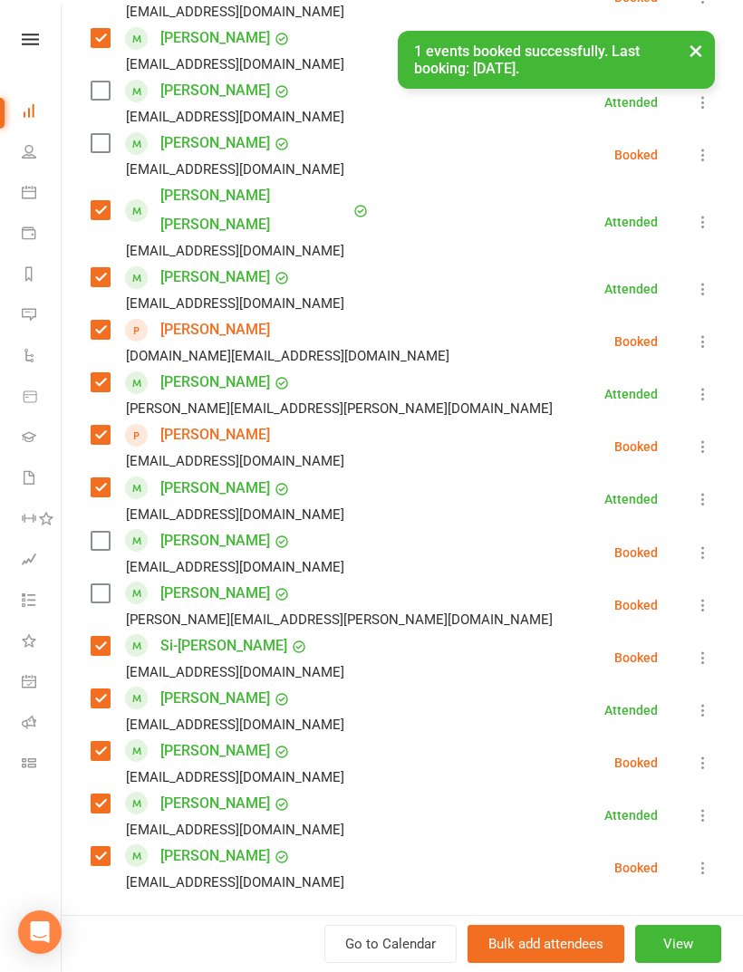
scroll to position [795, 0]
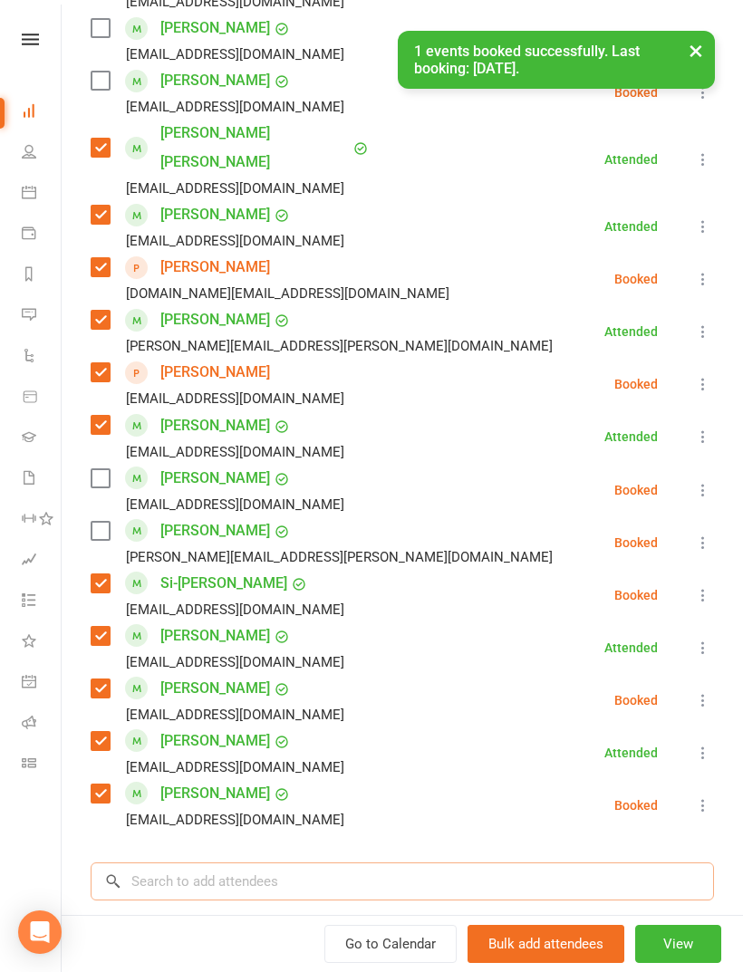
click at [265, 862] on input "search" at bounding box center [402, 881] width 623 height 38
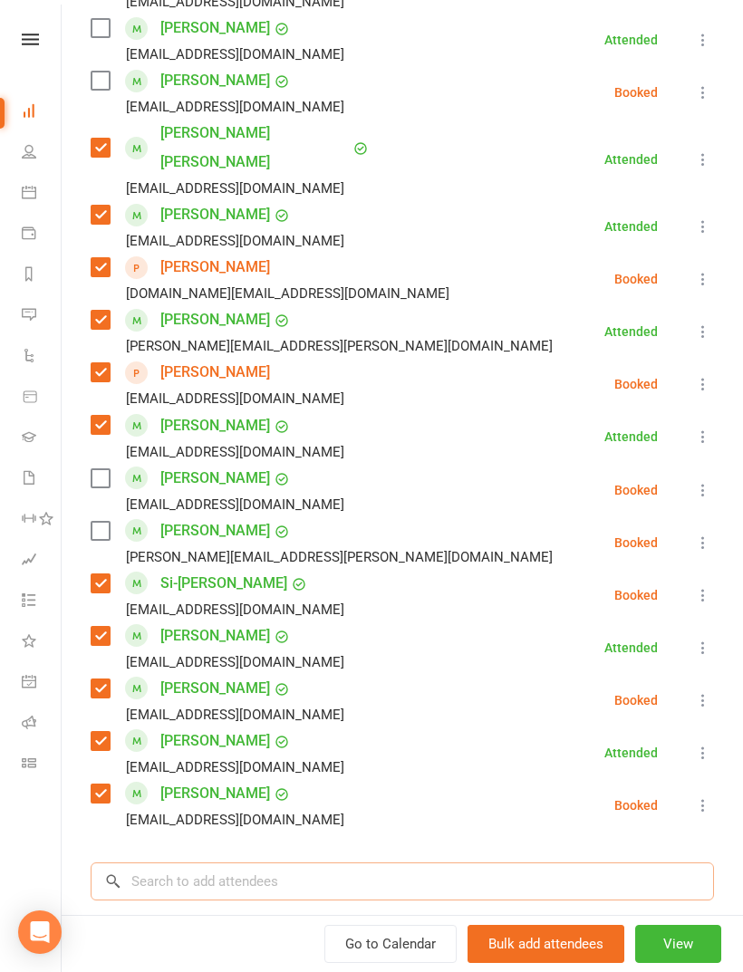
scroll to position [1396, 0]
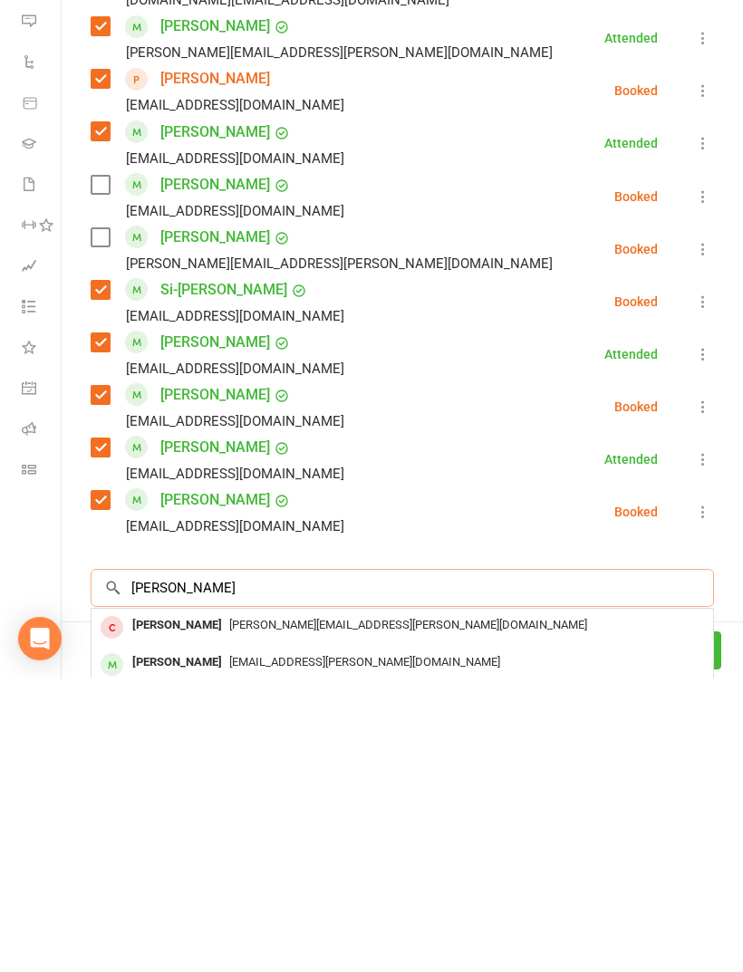
type input "[PERSON_NAME]"
click at [271, 943] on div "[EMAIL_ADDRESS][PERSON_NAME][DOMAIN_NAME]" at bounding box center [402, 956] width 607 height 26
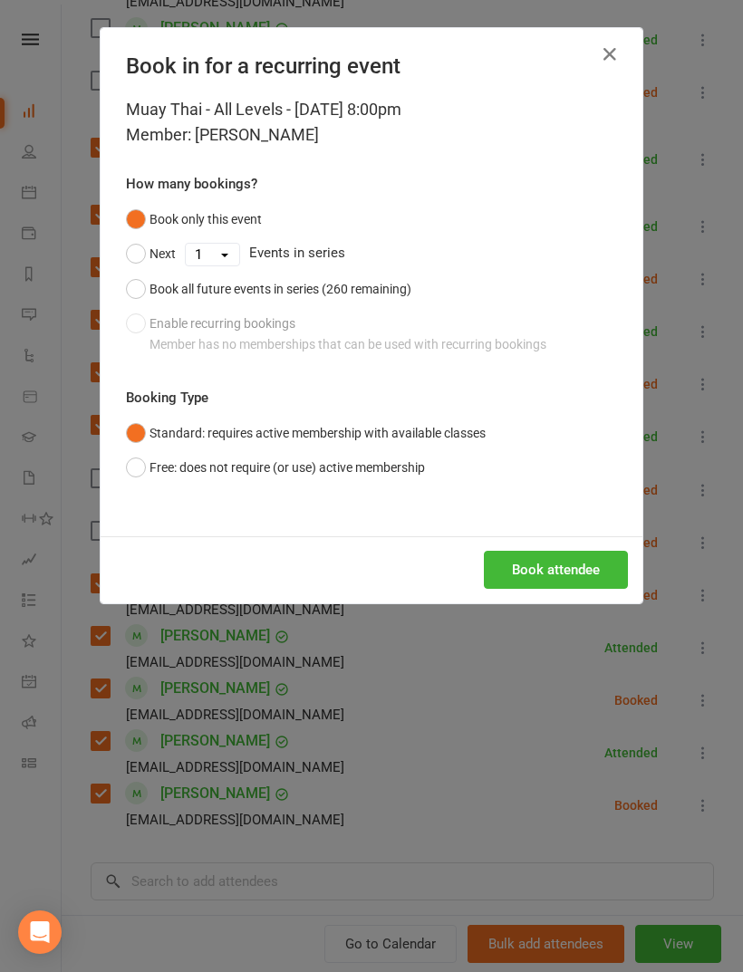
click at [560, 576] on button "Book attendee" at bounding box center [556, 570] width 144 height 38
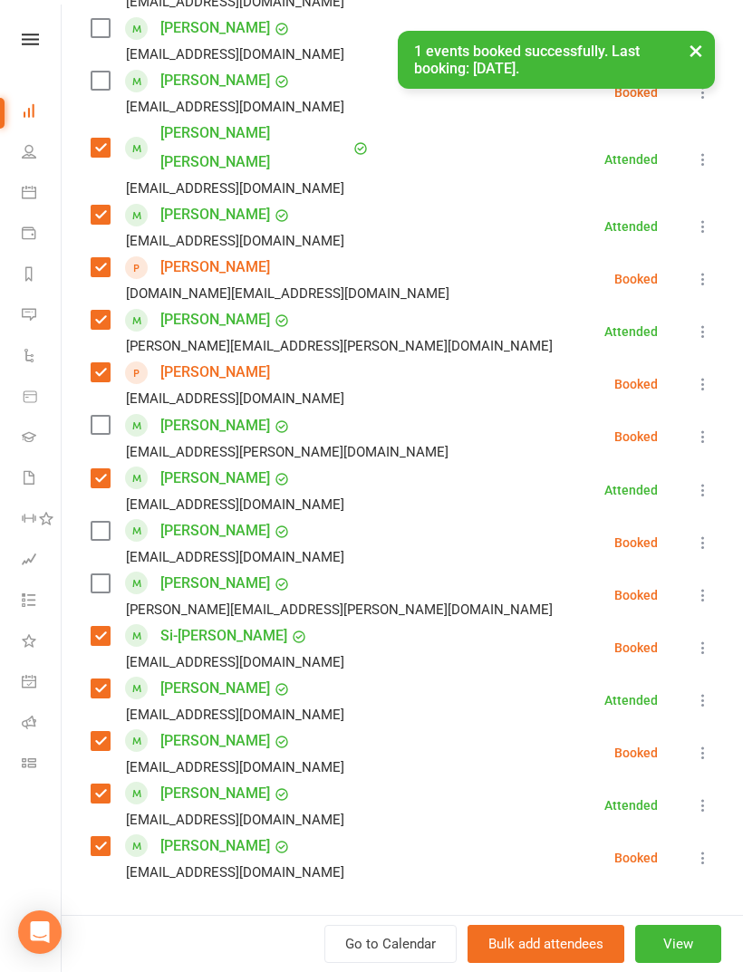
click at [107, 416] on label at bounding box center [100, 425] width 18 height 18
click at [103, 522] on label at bounding box center [100, 531] width 18 height 18
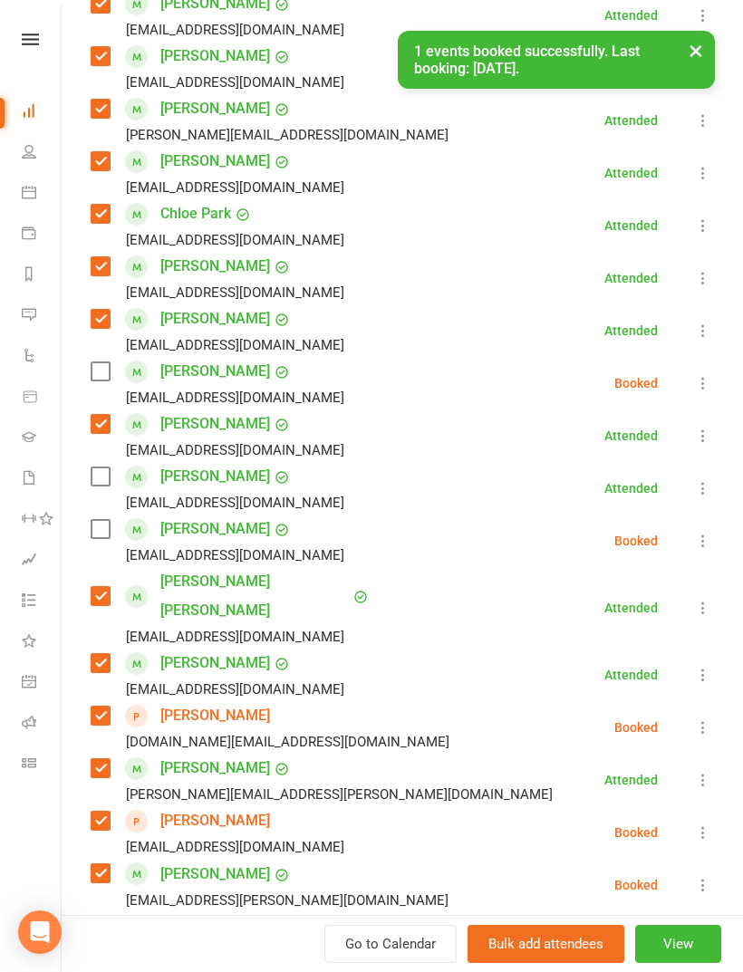
scroll to position [346, 0]
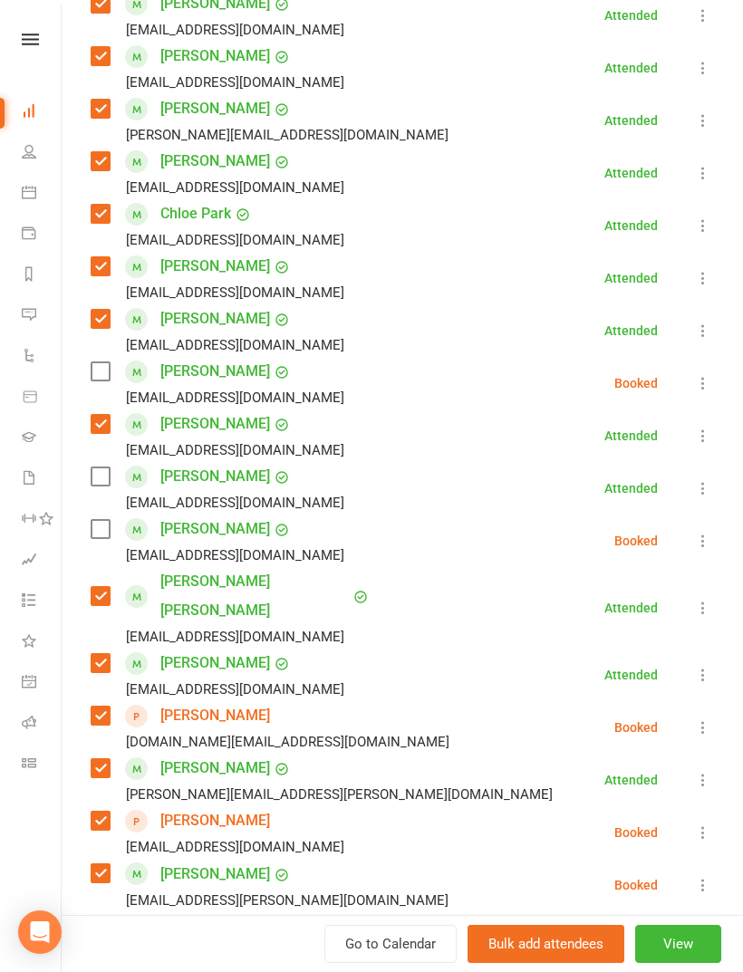
click at [96, 485] on label at bounding box center [100, 476] width 18 height 18
click at [698, 378] on icon at bounding box center [703, 383] width 18 height 18
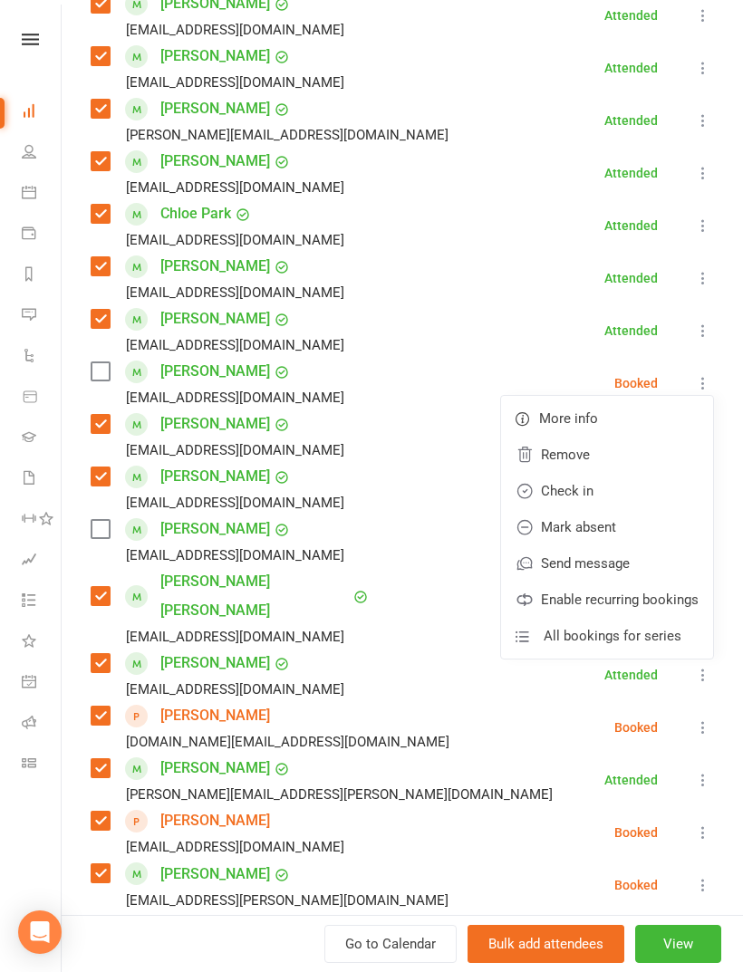
click at [583, 456] on link "Remove" at bounding box center [607, 455] width 212 height 36
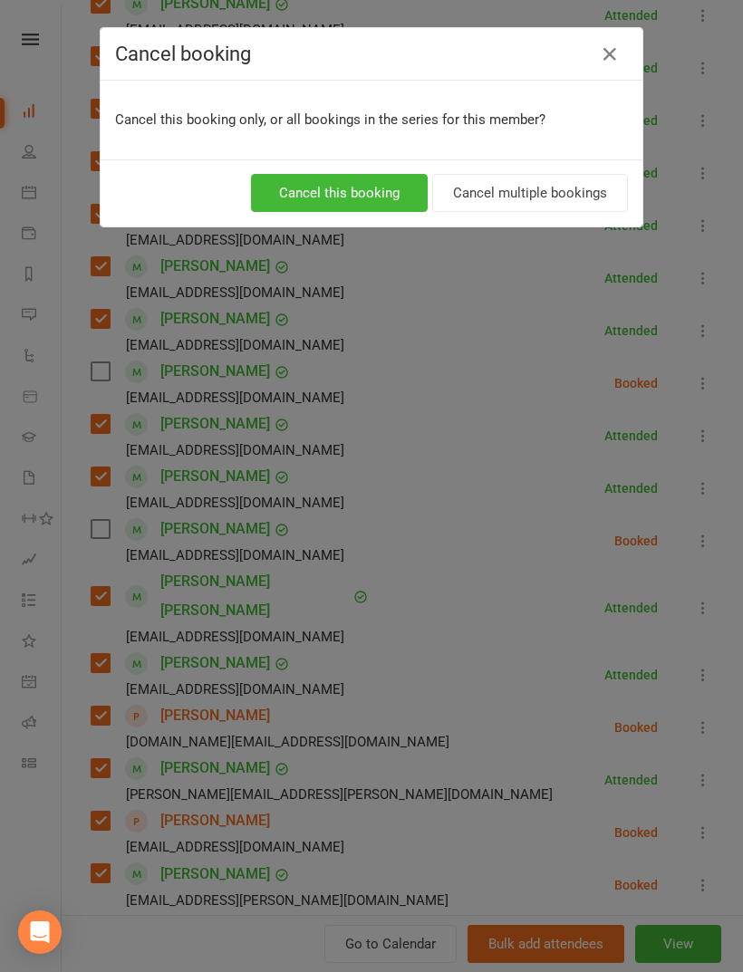
click at [396, 201] on button "Cancel this booking" at bounding box center [339, 193] width 177 height 38
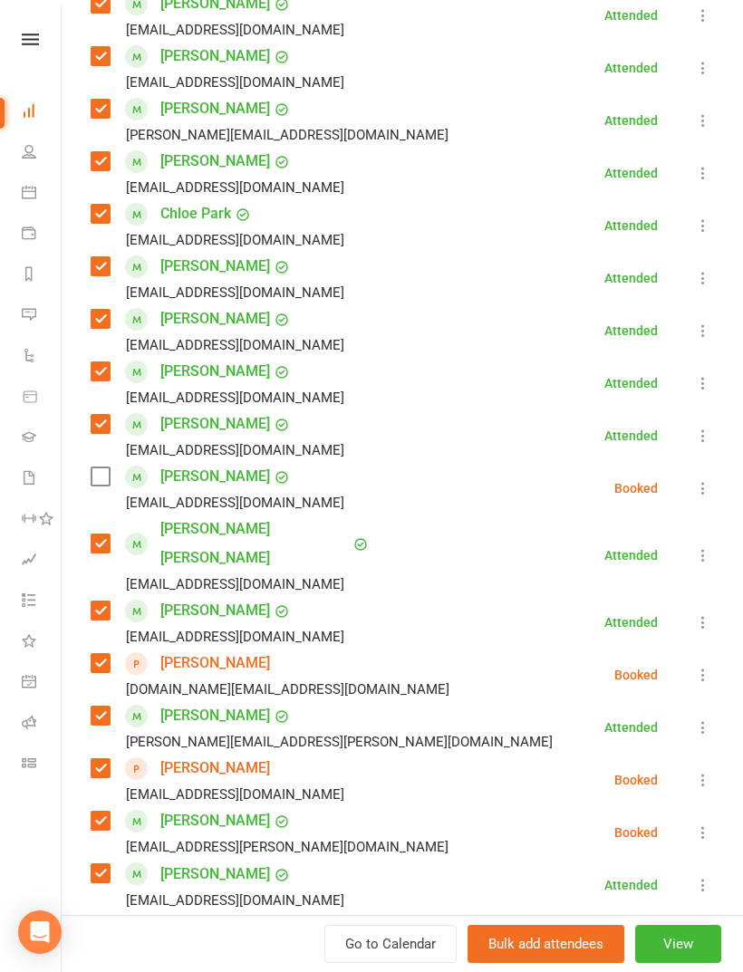
click at [711, 491] on icon at bounding box center [703, 488] width 18 height 18
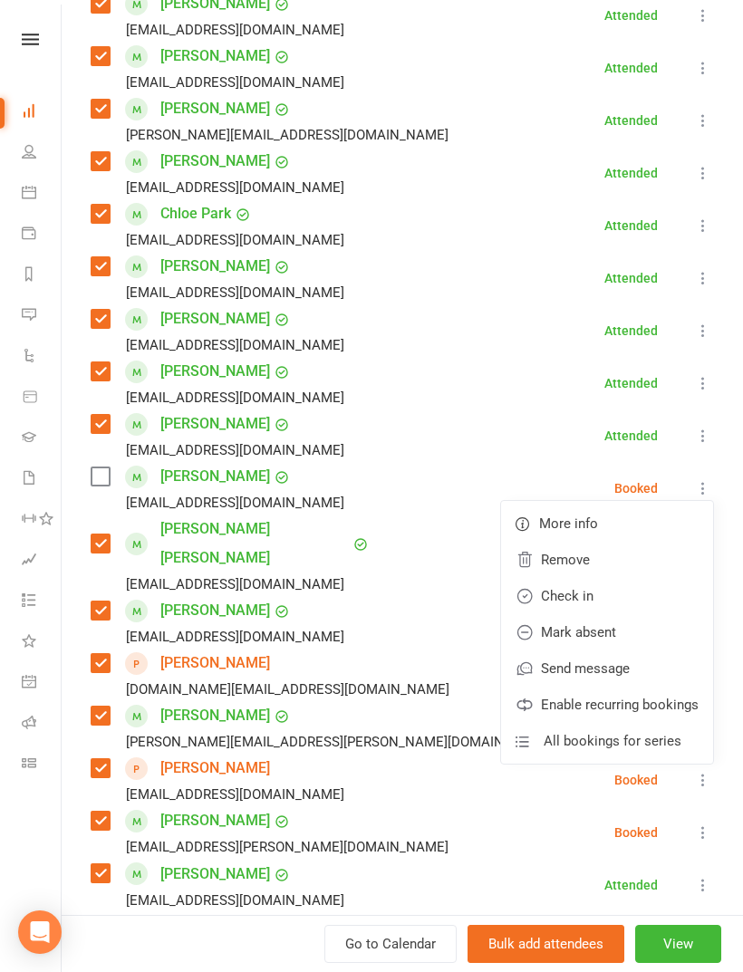
click at [628, 566] on link "Remove" at bounding box center [607, 560] width 212 height 36
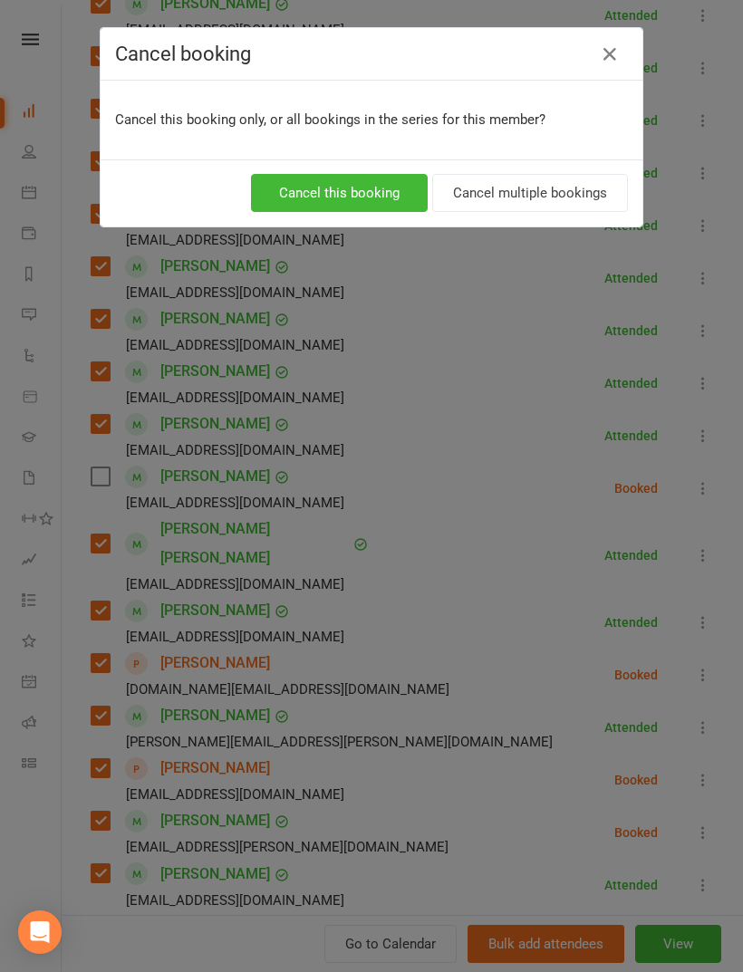
click at [390, 191] on button "Cancel this booking" at bounding box center [339, 193] width 177 height 38
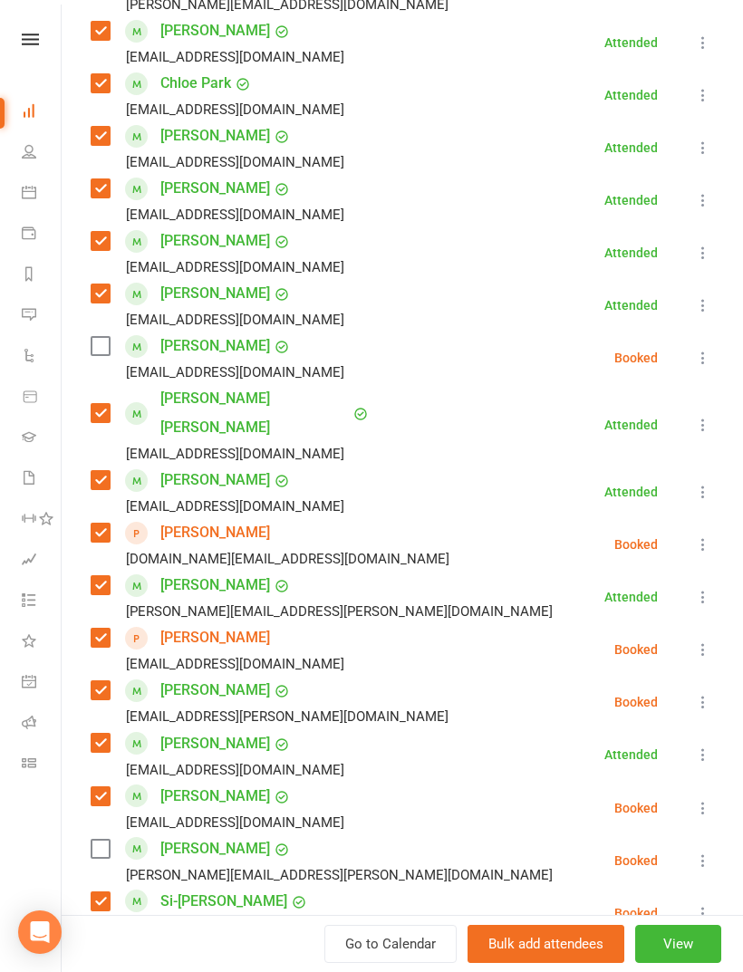
scroll to position [767, 0]
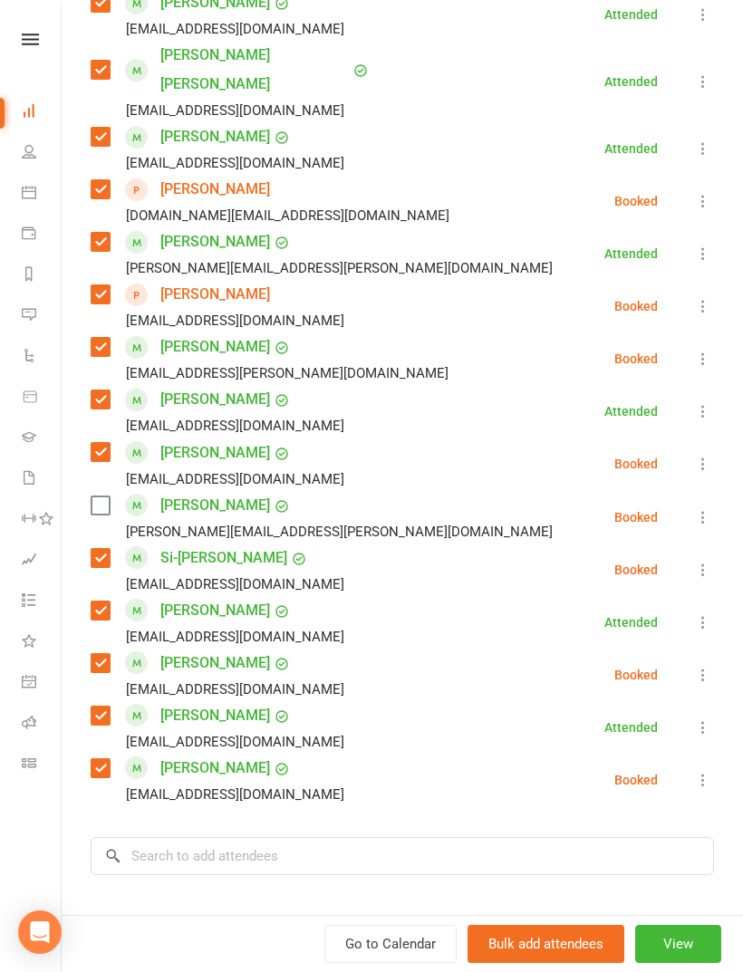
click at [712, 508] on icon at bounding box center [703, 517] width 18 height 18
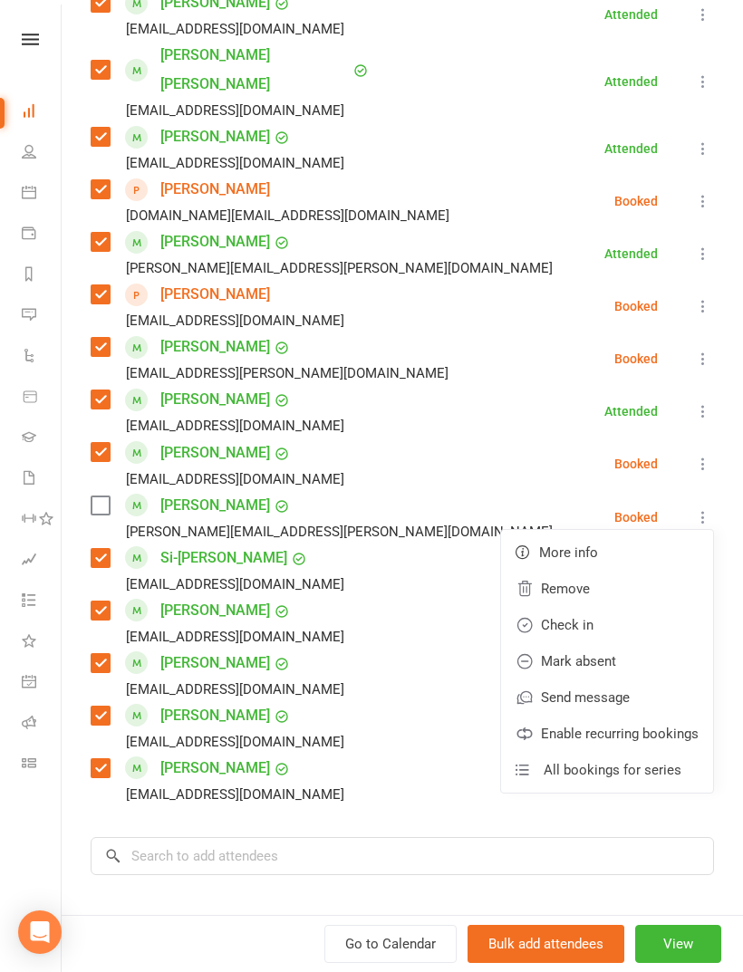
click at [607, 571] on link "Remove" at bounding box center [607, 589] width 212 height 36
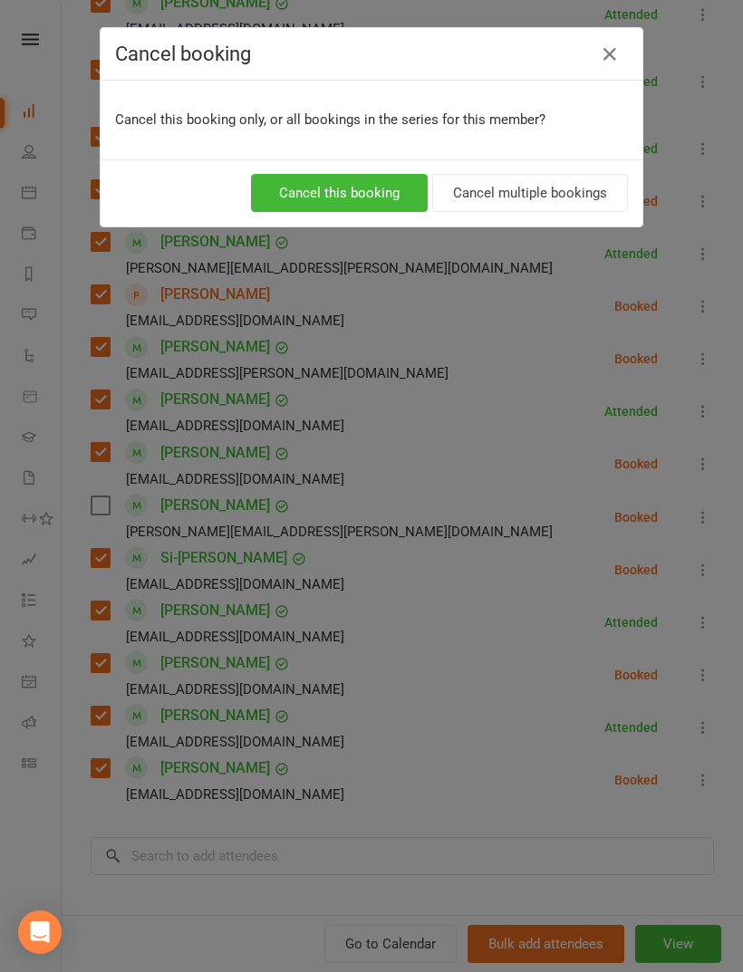
click at [381, 208] on button "Cancel this booking" at bounding box center [339, 193] width 177 height 38
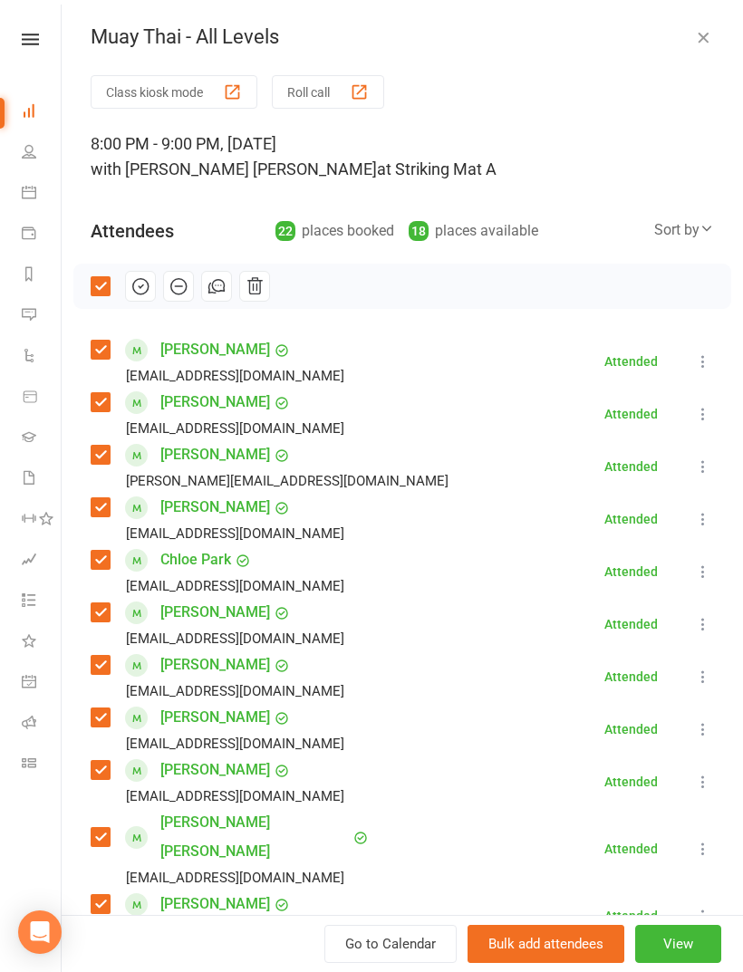
scroll to position [0, 0]
click at [148, 292] on icon "button" at bounding box center [140, 286] width 20 height 20
click at [687, 23] on div "Muay Thai - All Levels Class kiosk mode Roll call 8:00 PM - 9:00 PM, [DATE] wit…" at bounding box center [402, 486] width 681 height 972
click at [702, 33] on icon "button" at bounding box center [703, 37] width 18 height 18
